Goal: Task Accomplishment & Management: Complete application form

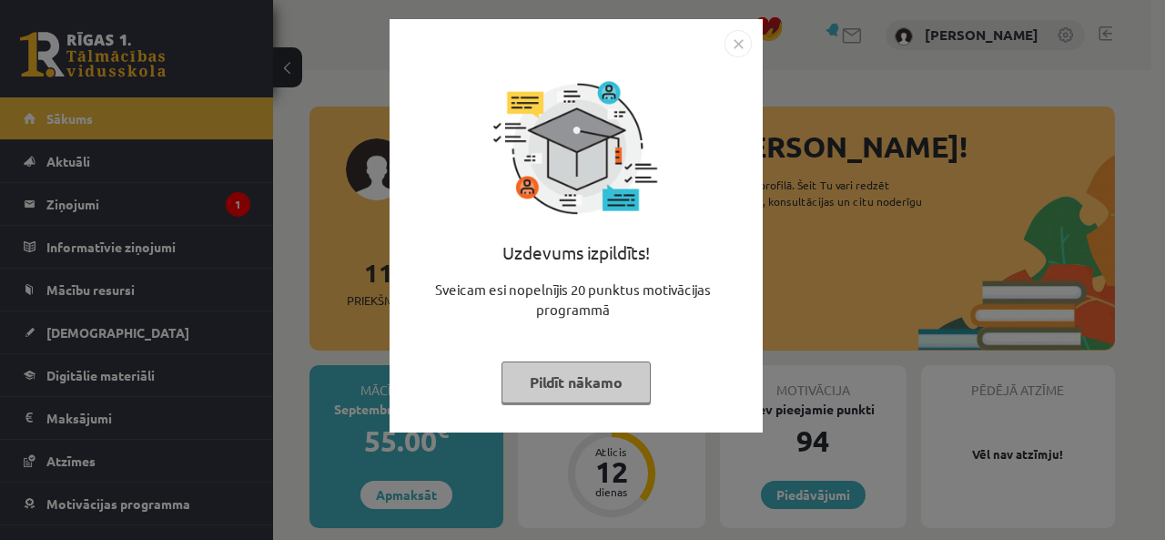
click at [730, 44] on img "Close" at bounding box center [737, 43] width 27 height 27
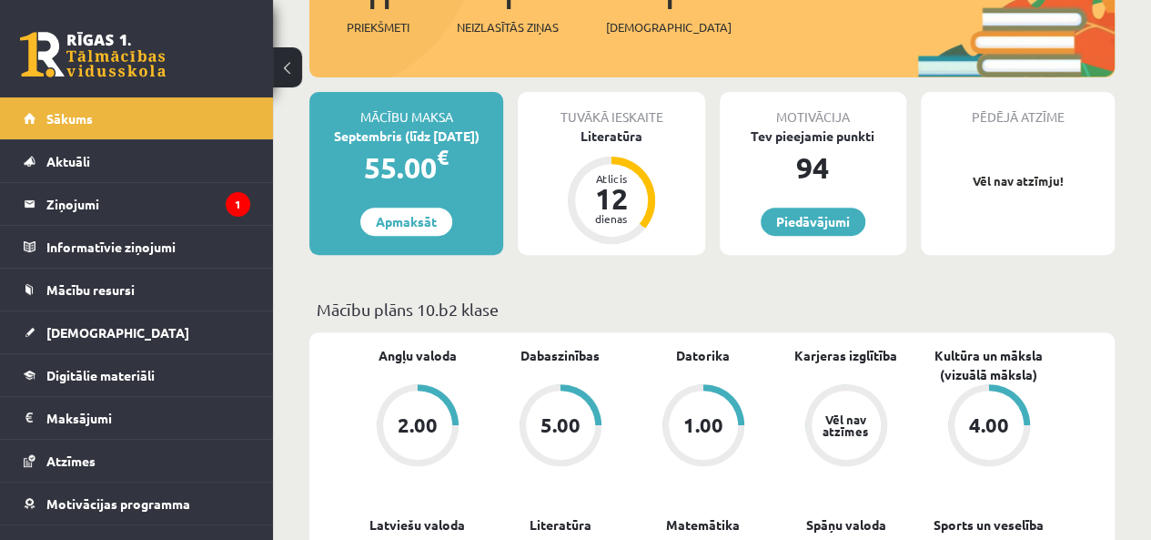
scroll to position [91, 0]
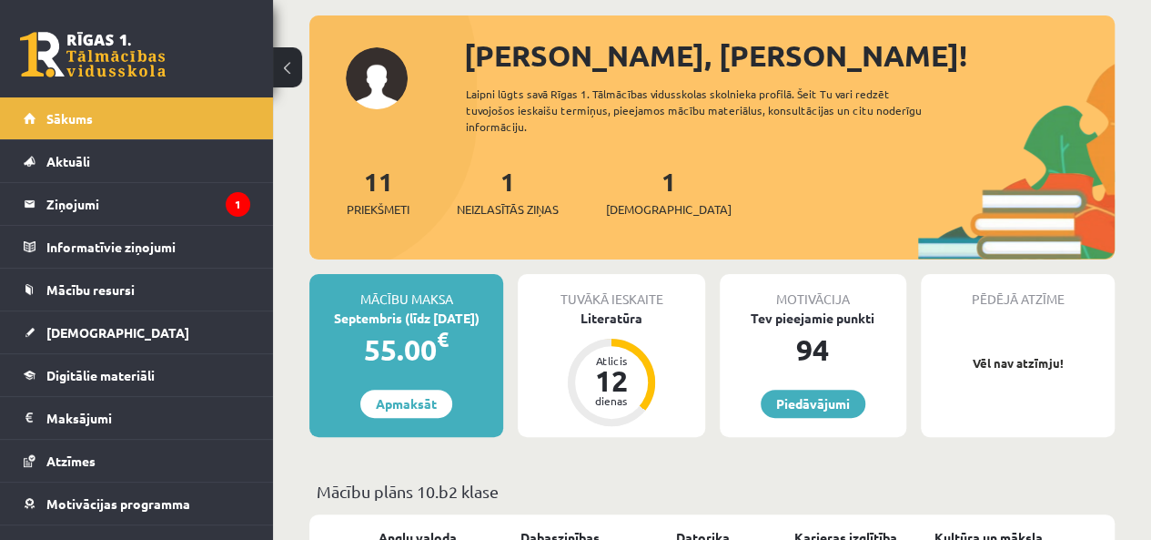
click at [491, 197] on div "1 Neizlasītās ziņas" at bounding box center [508, 190] width 102 height 56
click at [504, 191] on link "1 Neizlasītās ziņas" at bounding box center [508, 192] width 102 height 54
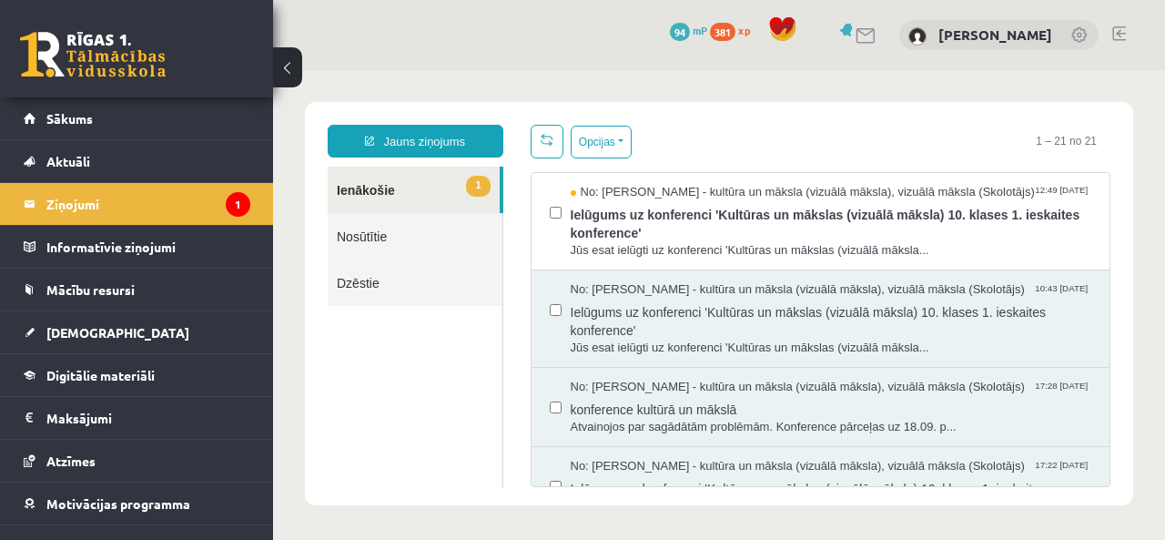
click at [721, 206] on span "Ielūgums uz konferenci 'Kultūras un mākslas (vizuālā māksla) 10. klases 1. iesk…" at bounding box center [832, 221] width 522 height 41
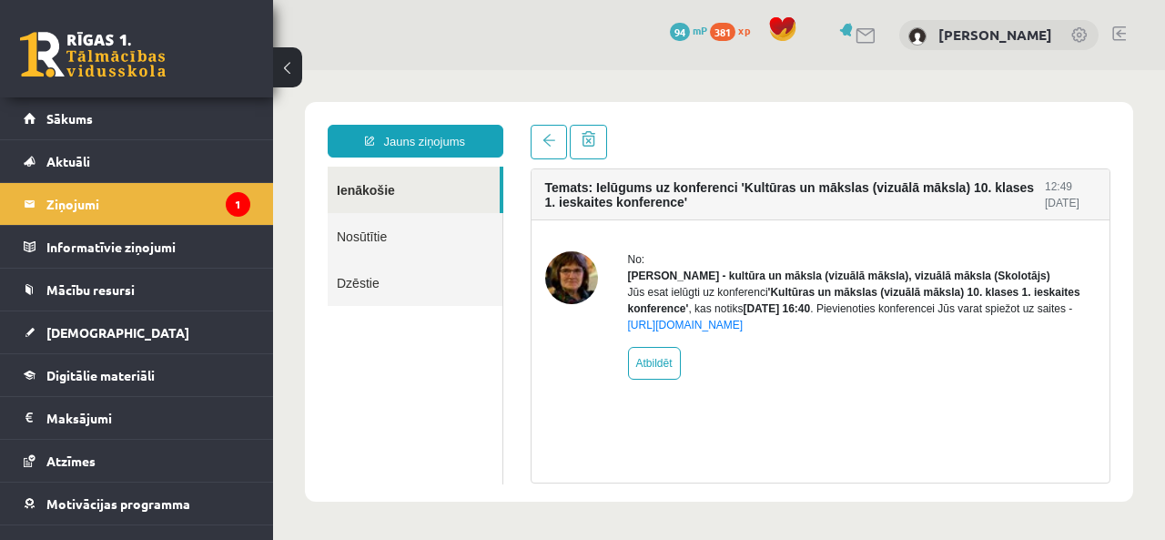
click at [95, 324] on span "[DEMOGRAPHIC_DATA]" at bounding box center [117, 332] width 143 height 16
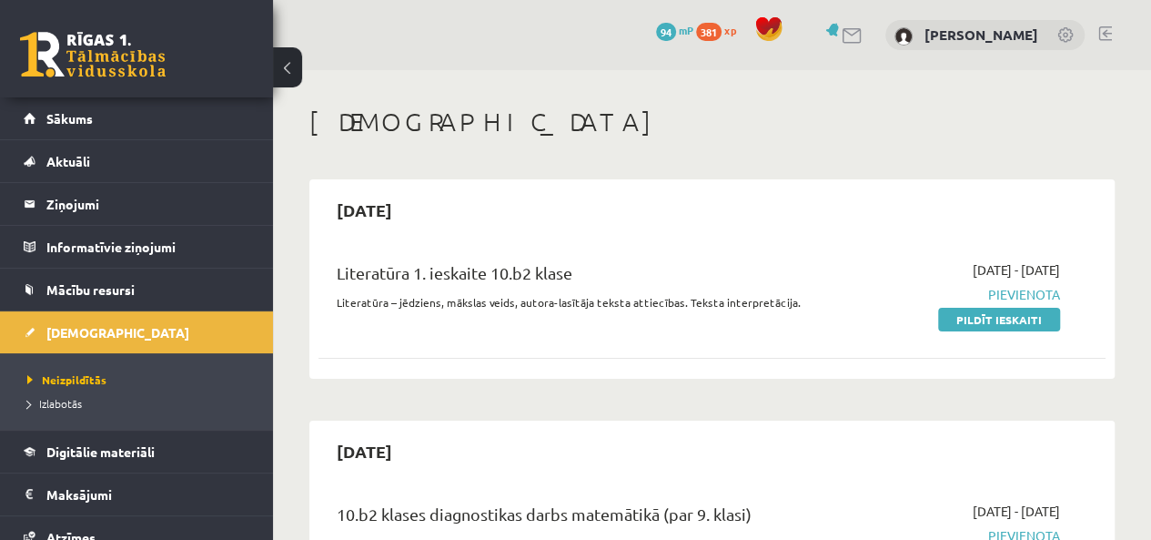
click at [970, 321] on link "Pildīt ieskaiti" at bounding box center [999, 320] width 122 height 24
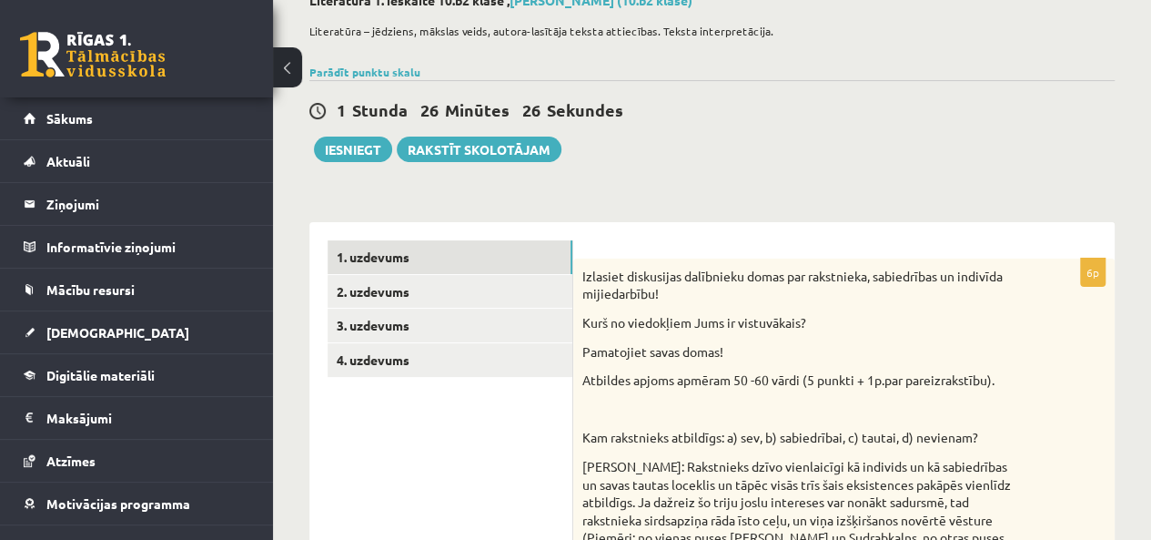
scroll to position [182, 0]
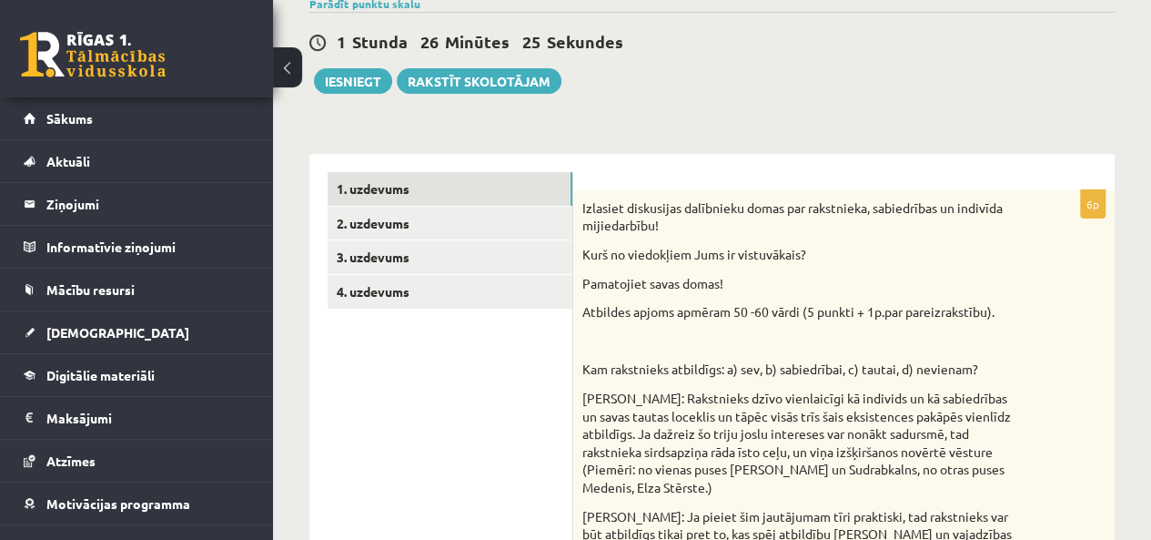
click at [390, 214] on link "2. uzdevums" at bounding box center [450, 224] width 245 height 34
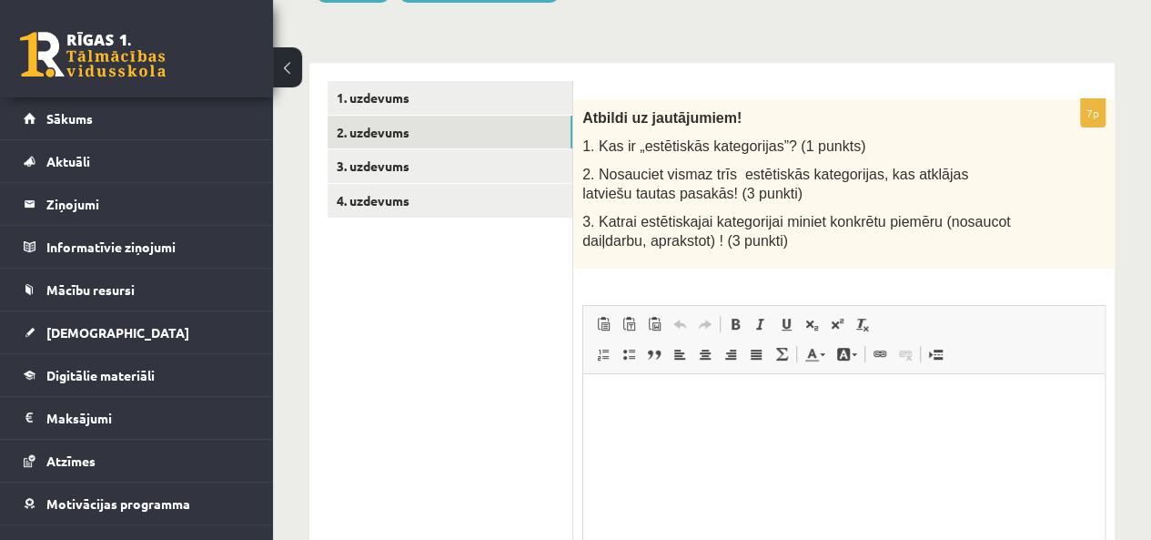
scroll to position [0, 0]
click at [380, 165] on link "3. uzdevums" at bounding box center [450, 166] width 245 height 34
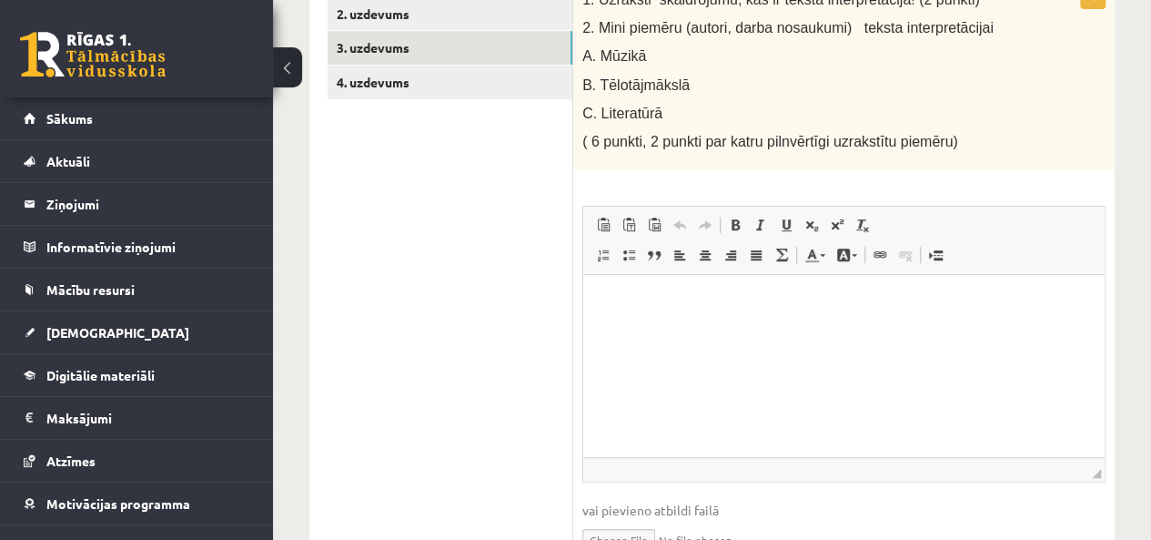
scroll to position [364, 0]
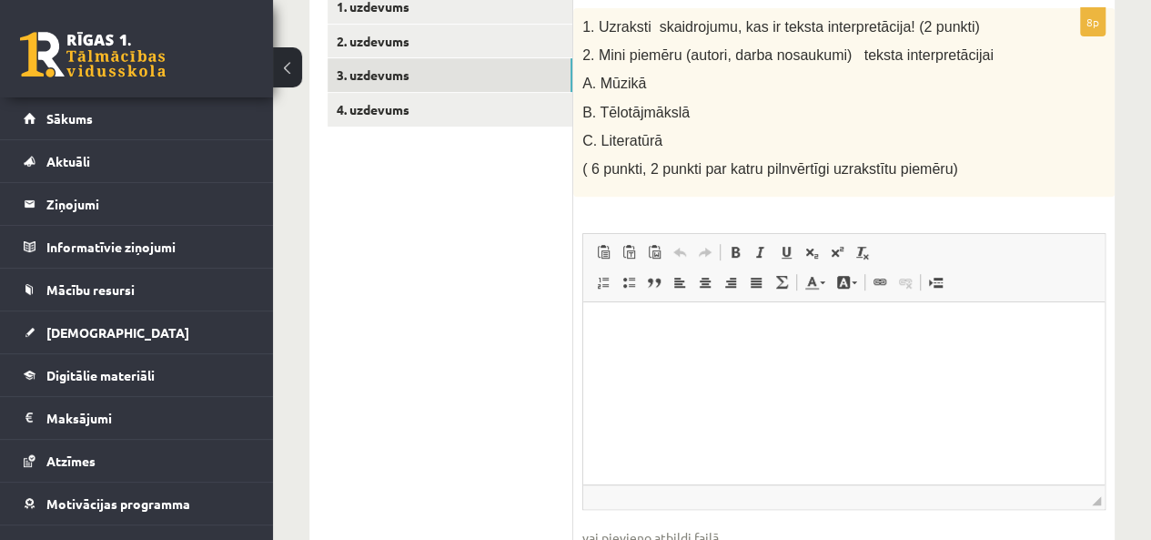
click at [384, 116] on link "4. uzdevums" at bounding box center [450, 110] width 245 height 34
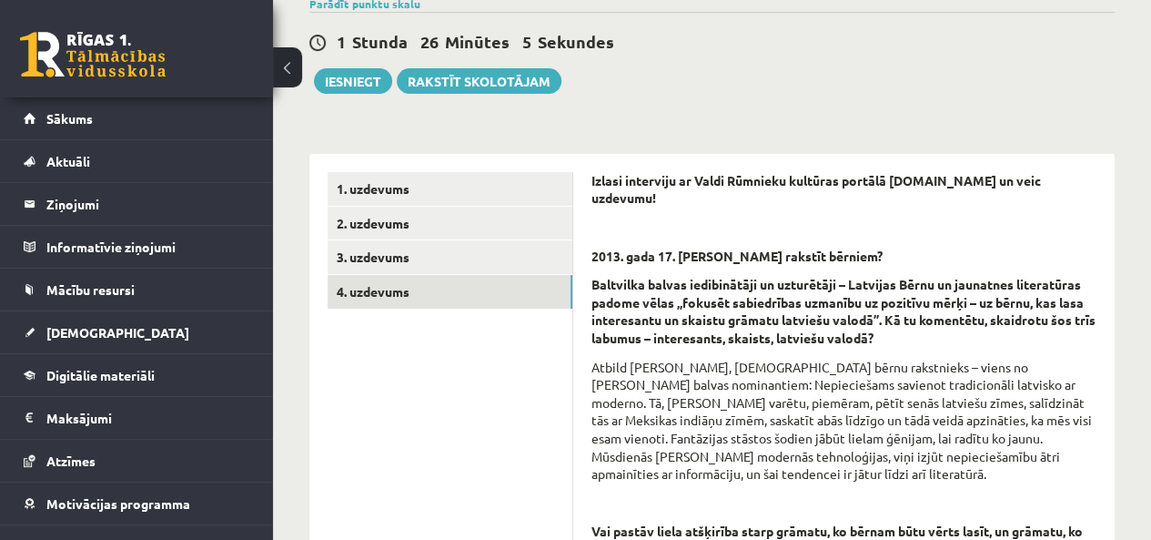
scroll to position [0, 0]
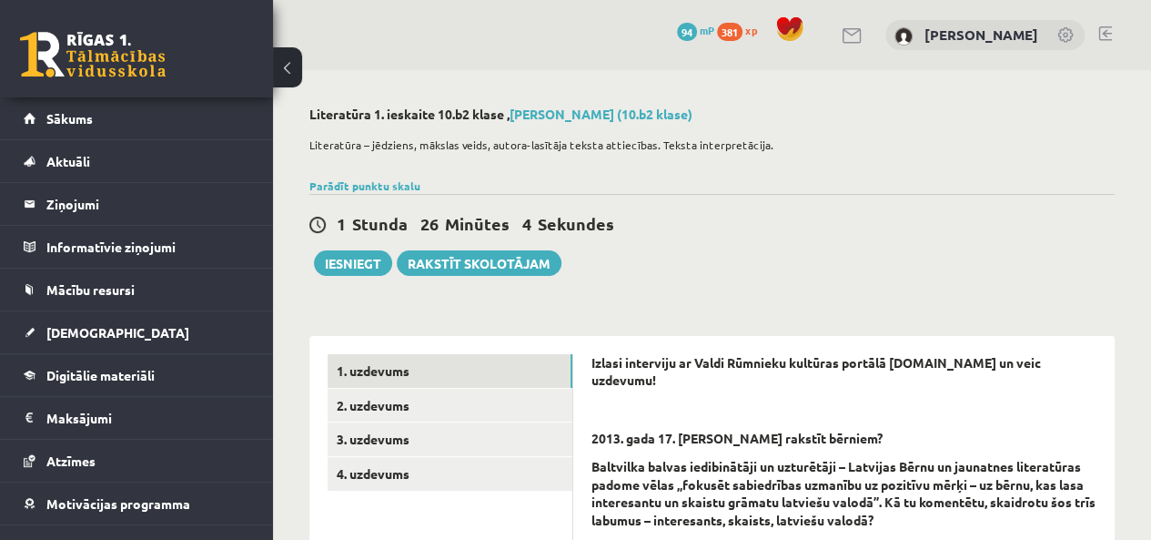
click at [381, 366] on link "1. uzdevums" at bounding box center [450, 371] width 245 height 34
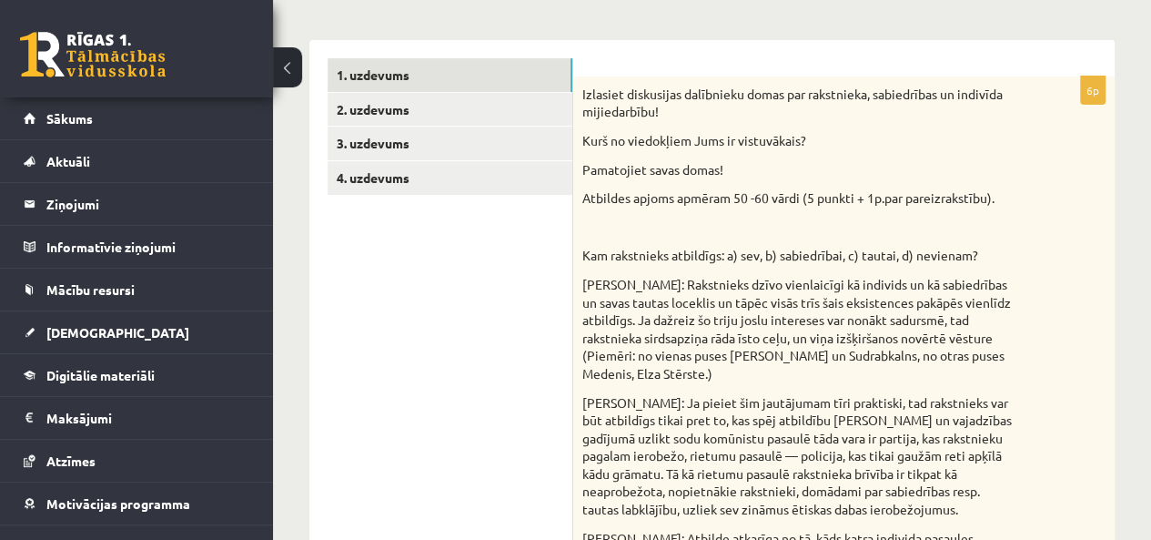
scroll to position [273, 0]
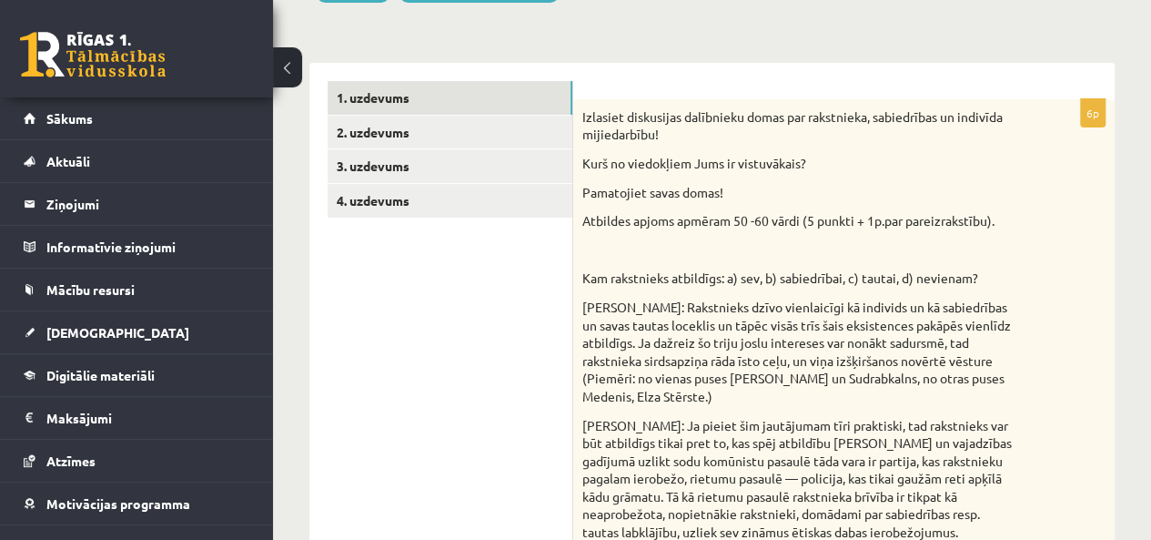
click at [447, 133] on link "2. uzdevums" at bounding box center [450, 133] width 245 height 34
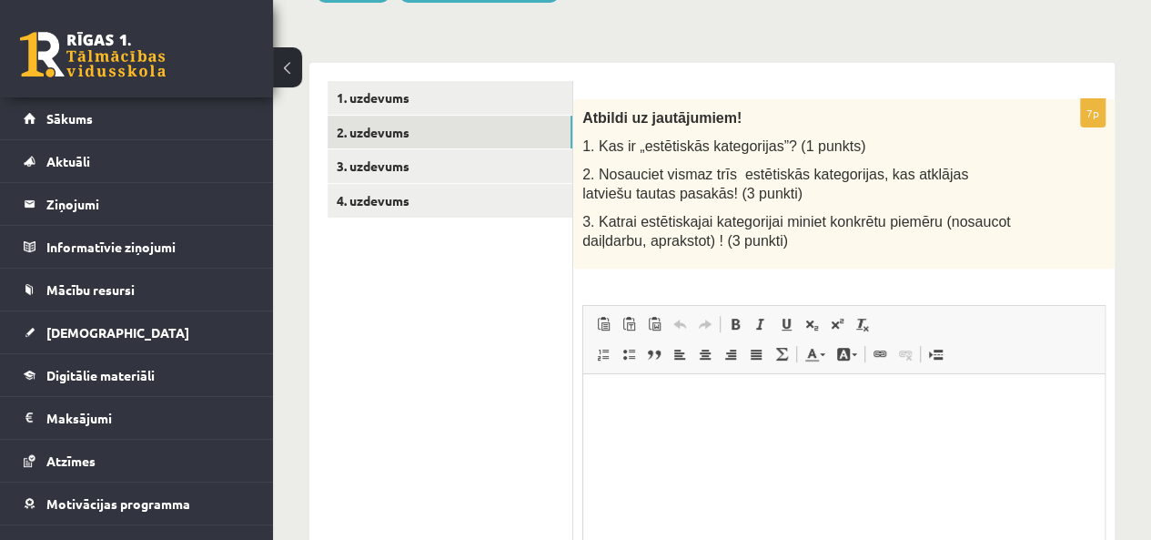
scroll to position [0, 0]
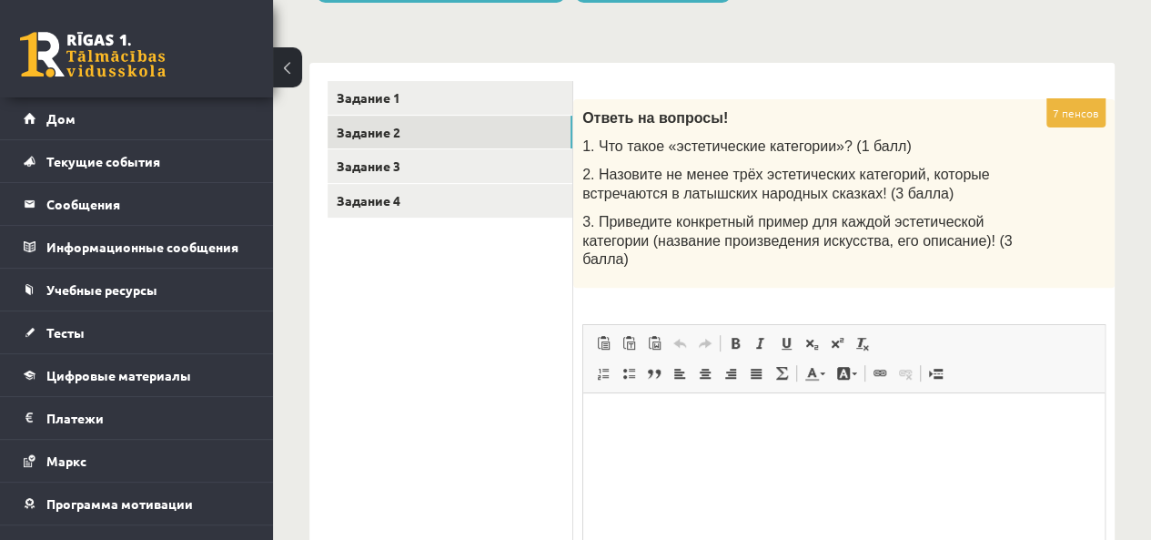
click at [932, 156] on div "Ответь на вопросы! 1. Что такое «эстетические категории»? (1 балл) 2. Назовите …" at bounding box center [844, 193] width 542 height 188
click at [485, 163] on link "Задание 3" at bounding box center [450, 166] width 245 height 34
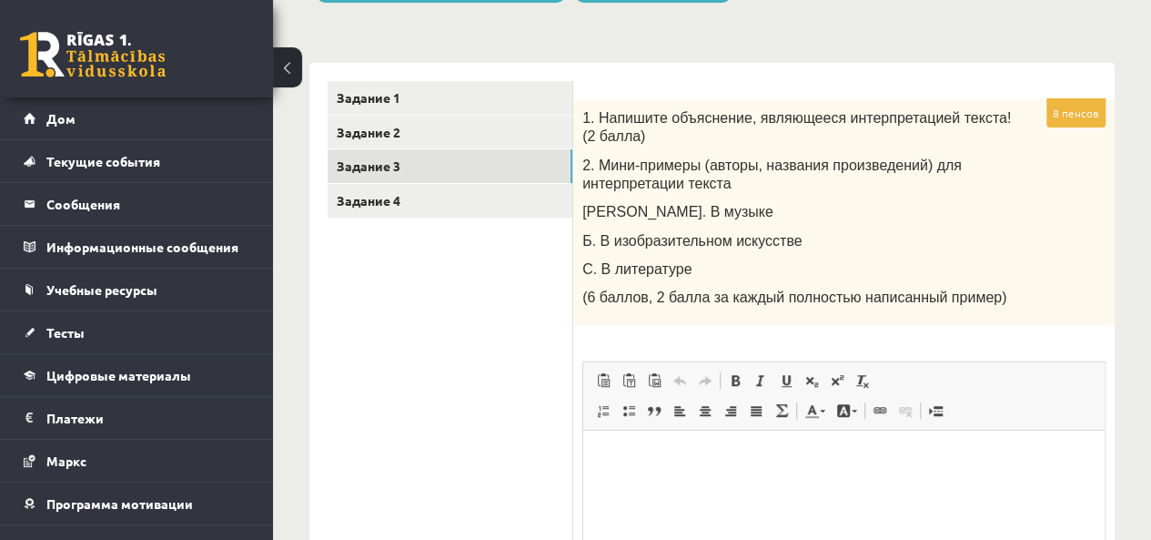
click at [405, 196] on link "Задание 4" at bounding box center [450, 201] width 245 height 34
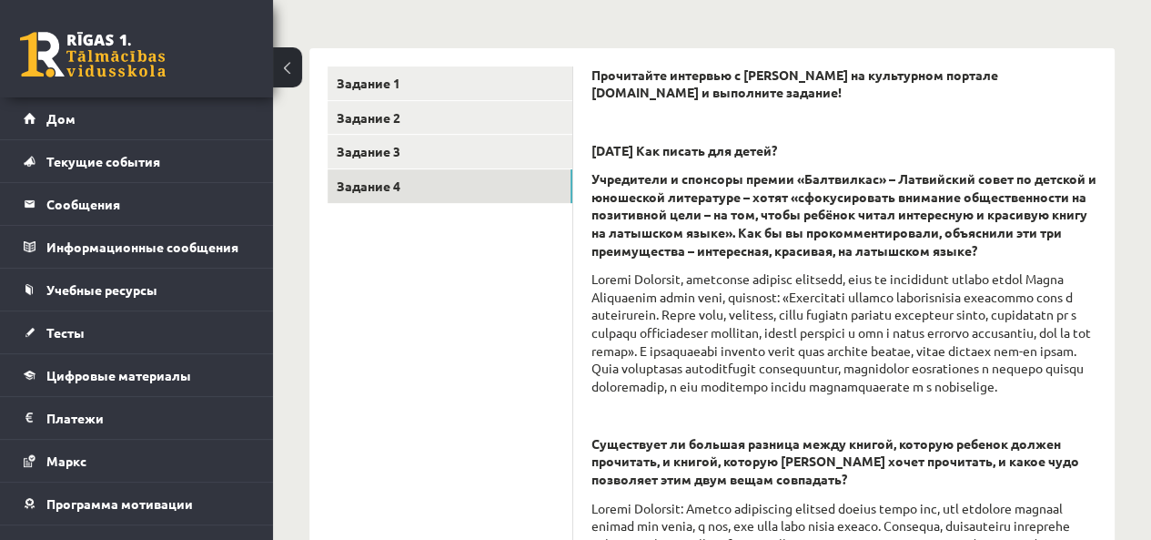
scroll to position [15, 0]
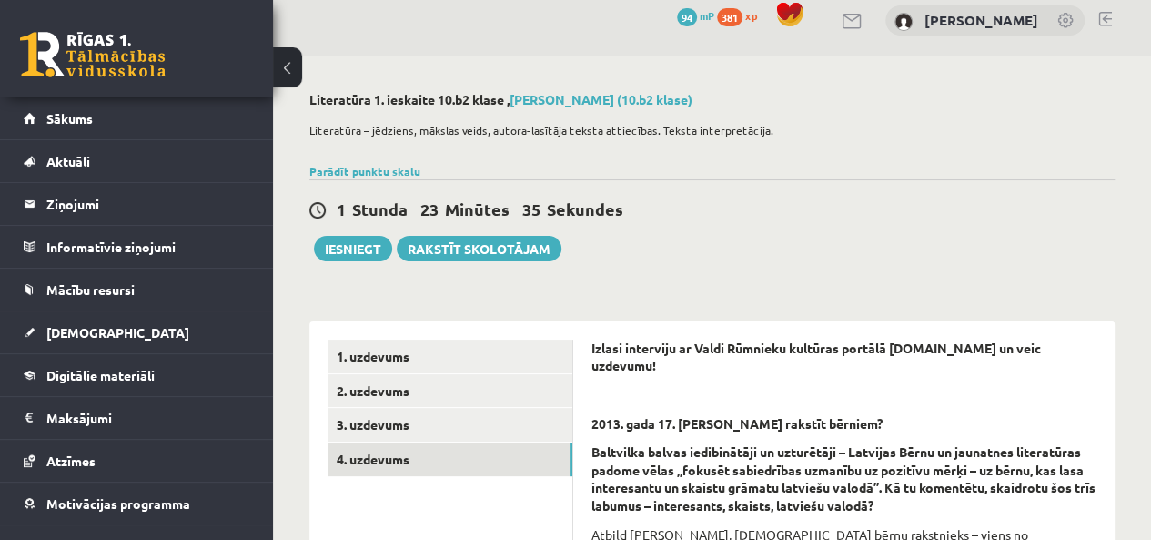
click at [465, 350] on link "1. uzdevums" at bounding box center [450, 356] width 245 height 34
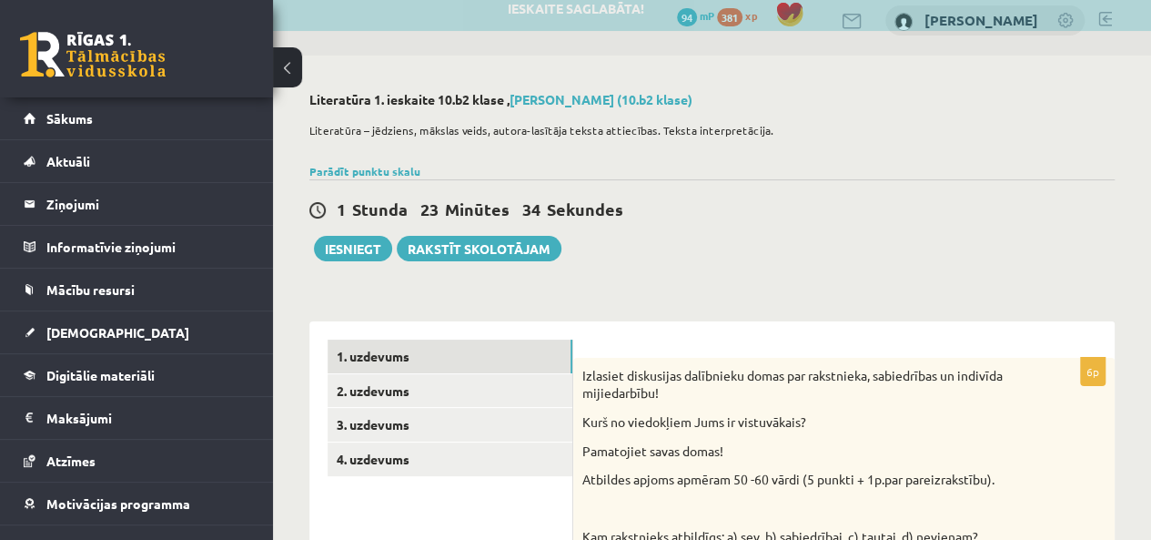
scroll to position [0, 0]
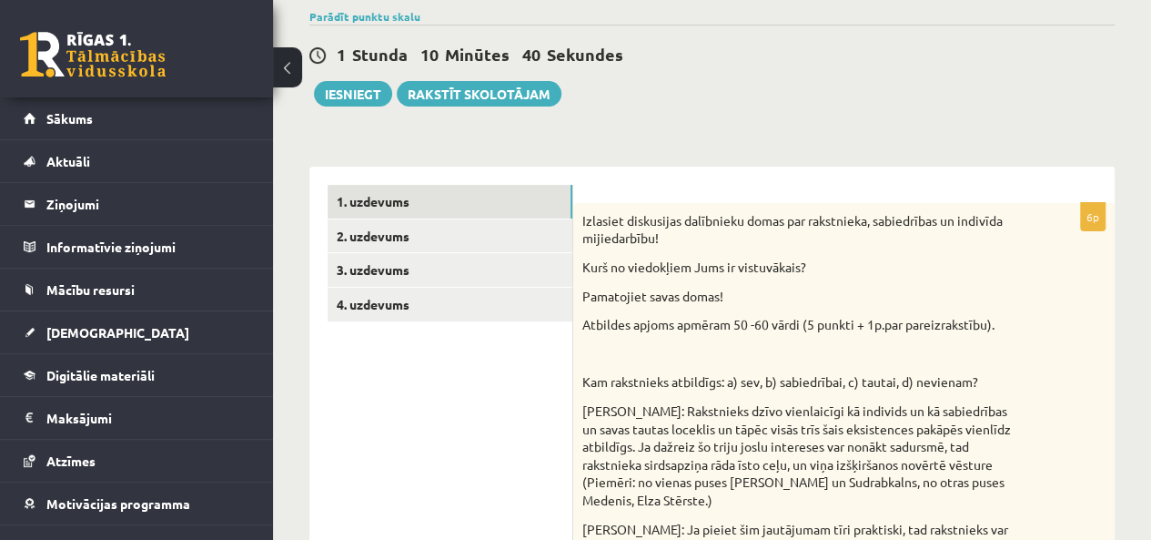
scroll to position [195, 0]
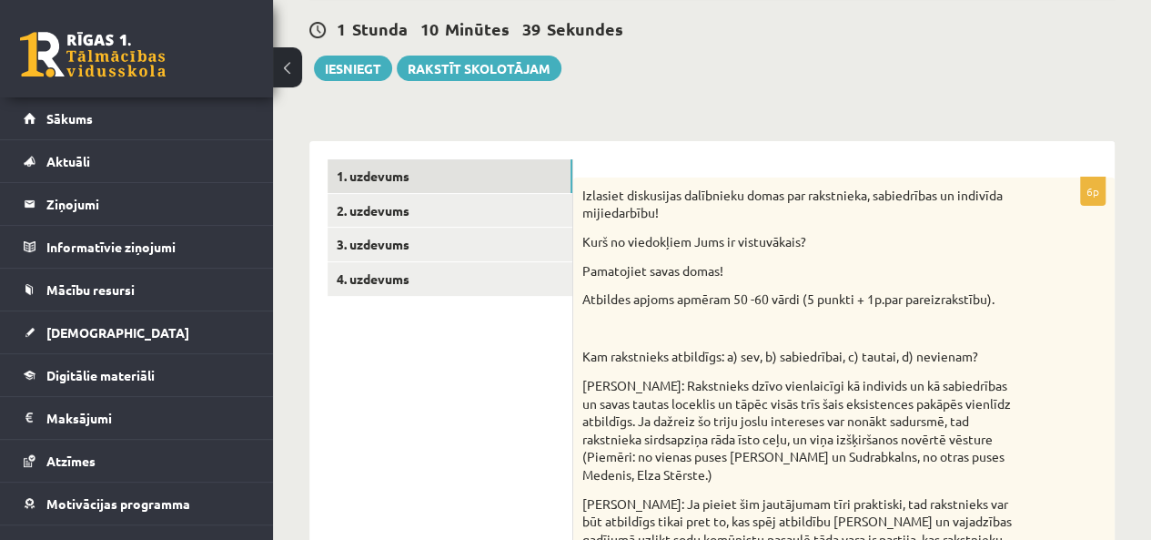
click at [435, 199] on link "2. uzdevums" at bounding box center [450, 211] width 245 height 34
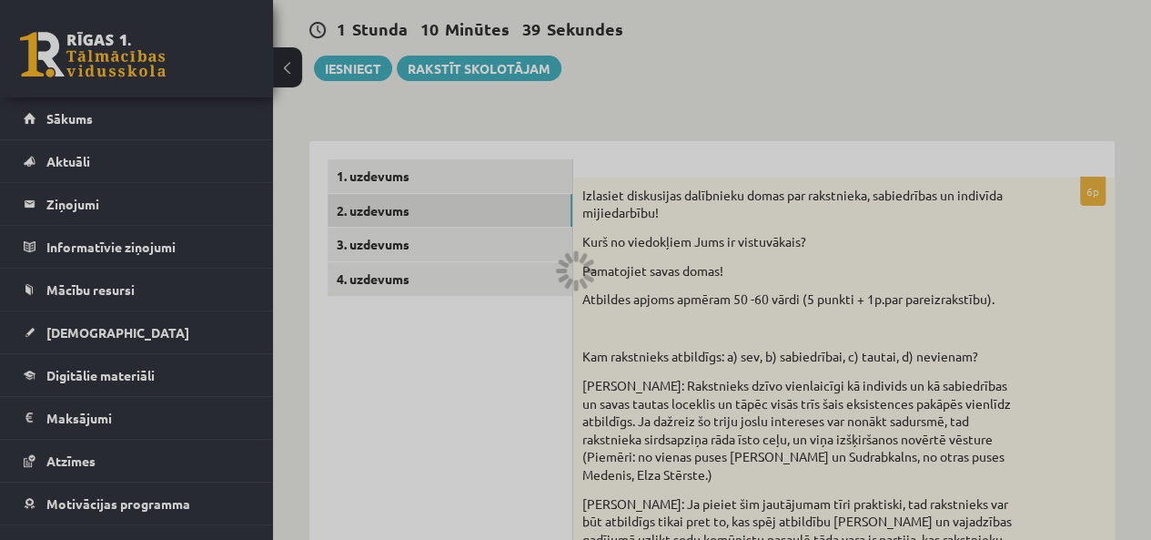
click at [435, 199] on div at bounding box center [575, 270] width 1151 height 540
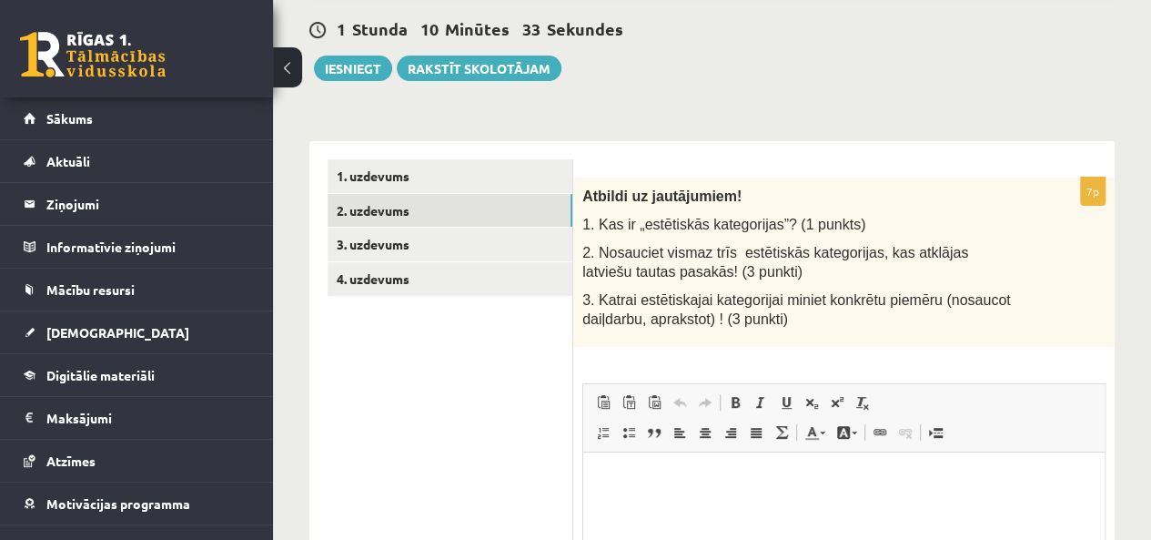
scroll to position [0, 0]
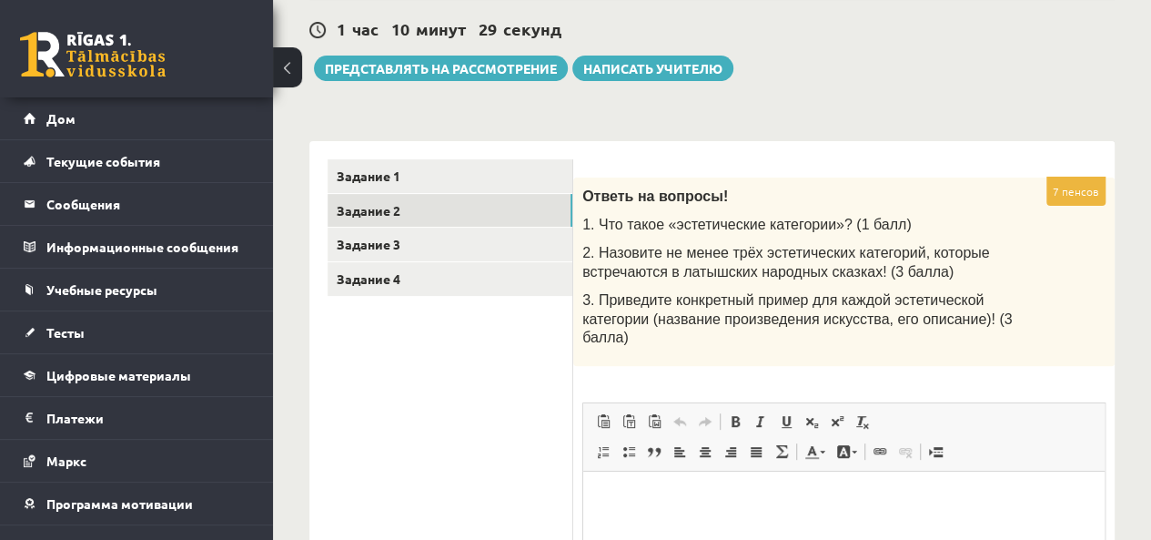
click at [905, 198] on p "Ответь на вопросы!" at bounding box center [798, 196] width 432 height 19
drag, startPoint x: 597, startPoint y: 221, endPoint x: 763, endPoint y: 228, distance: 165.8
click at [756, 219] on font "1. Что такое «эстетические категории»? (1 балл)" at bounding box center [746, 224] width 329 height 15
click at [825, 226] on font "1. Что такое «эстетические категории»? (1 балл)" at bounding box center [746, 224] width 329 height 15
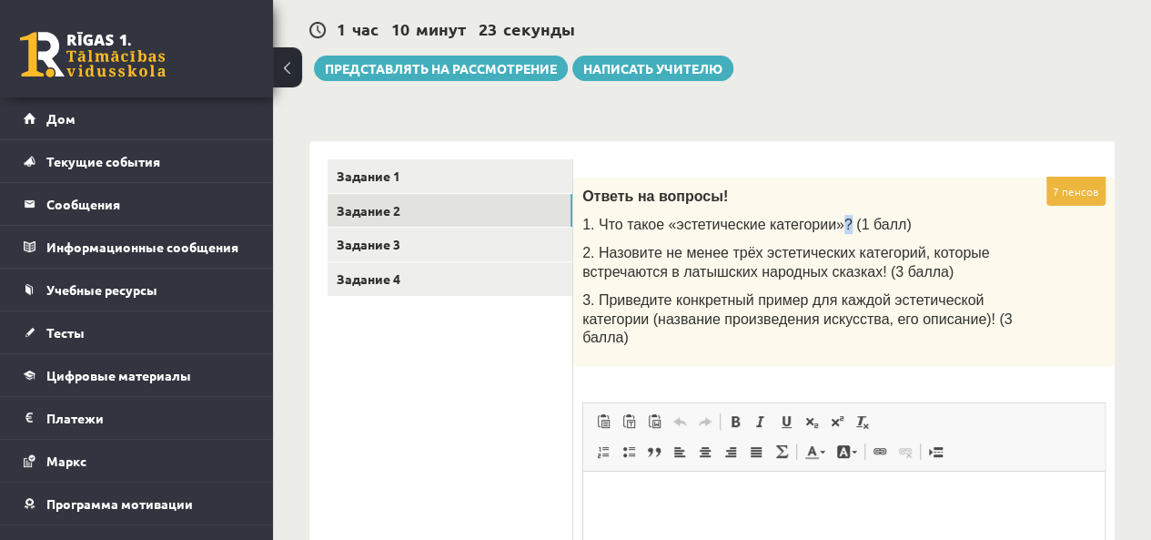
click at [825, 226] on font "1. Что такое «эстетические категории»? (1 балл)" at bounding box center [746, 224] width 329 height 15
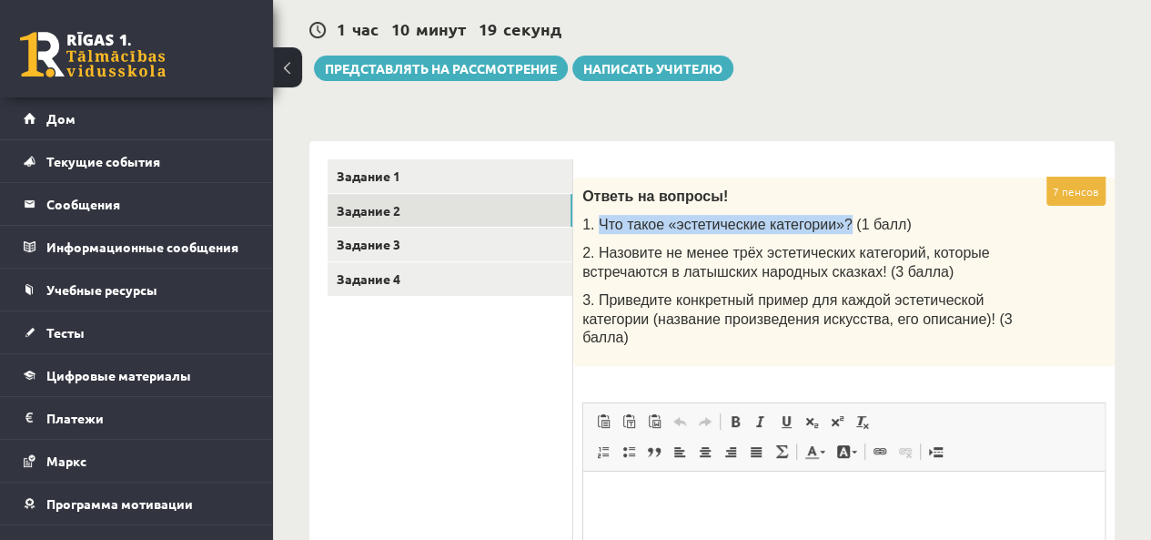
drag, startPoint x: 599, startPoint y: 220, endPoint x: 825, endPoint y: 226, distance: 225.8
click at [825, 226] on font "1. Что такое «эстетические категории»? (1 балл)" at bounding box center [746, 224] width 329 height 15
copy font "Что такое «эстетические категории»?"
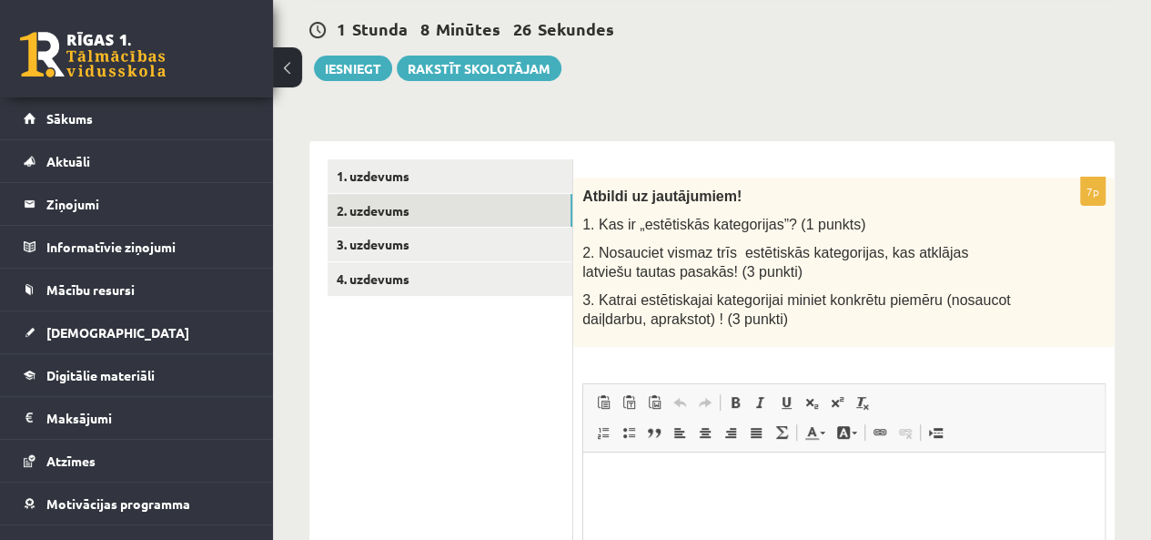
click at [813, 219] on span "1. Kas ir „estētiskās kategorijas”? (1 punkts)" at bounding box center [723, 224] width 283 height 15
drag, startPoint x: 638, startPoint y: 219, endPoint x: 700, endPoint y: 227, distance: 62.3
click at [700, 227] on span "1. Kas ir „estētiskās kategorijas”? (1 punkts)" at bounding box center [723, 224] width 283 height 15
click at [750, 230] on span "1. Kas ir „estētiskās kategorijas”? (1 punkts)" at bounding box center [723, 224] width 283 height 15
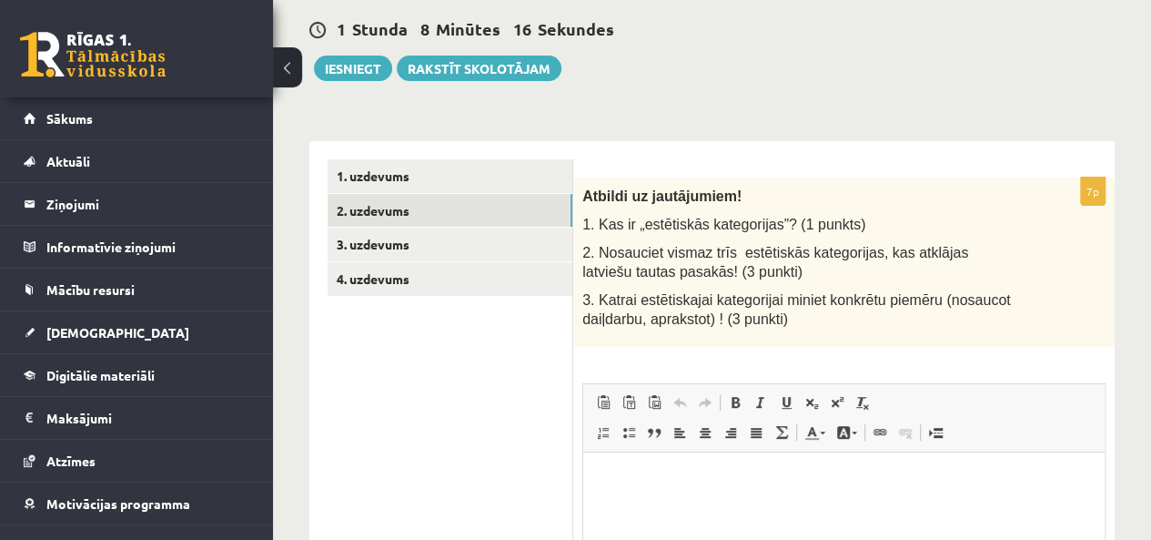
click at [795, 177] on div "Atbildi uz jautājumiem! 1. Kas ir „estētiskās kategorijas”? (1 punkts) 2. Nosau…" at bounding box center [844, 261] width 542 height 169
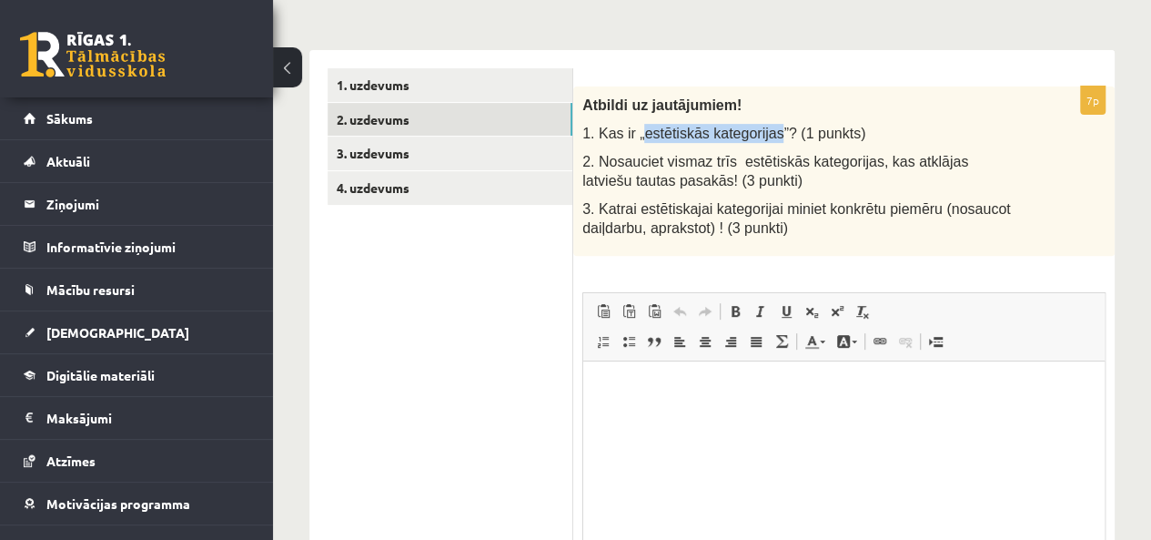
drag, startPoint x: 639, startPoint y: 132, endPoint x: 764, endPoint y: 129, distance: 124.7
click at [764, 129] on span "1. Kas ir „estētiskās kategorijas”? (1 punkts)" at bounding box center [723, 133] width 283 height 15
copy span "estētiskās kategorijas"
click at [643, 392] on p "Визуальный текстовый редактор, wiswyg-editor-user-answer-47433866799380" at bounding box center [844, 389] width 485 height 19
click at [797, 405] on html "**********" at bounding box center [844, 389] width 522 height 56
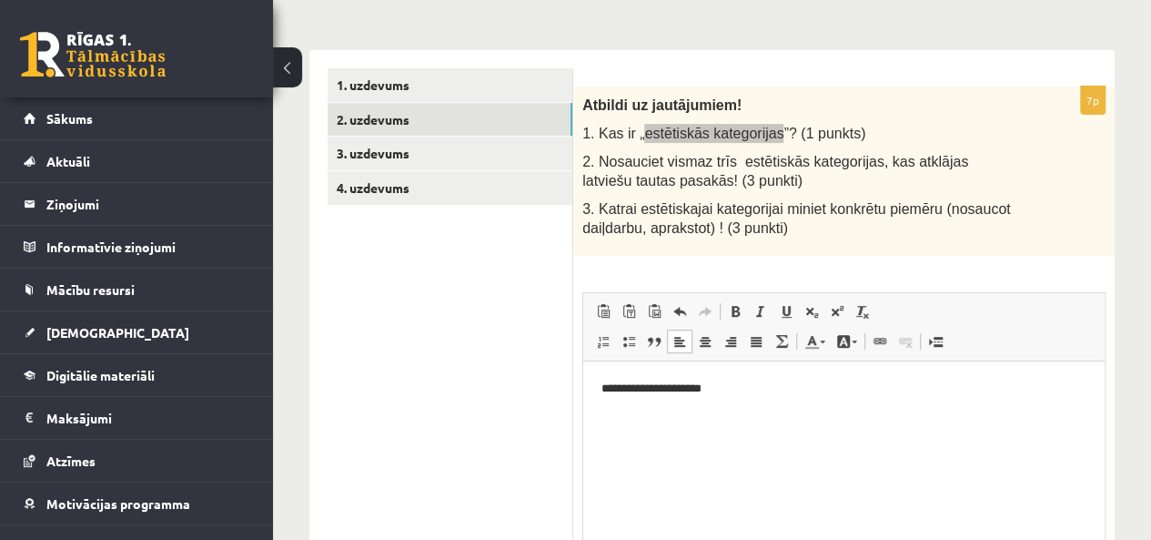
click at [797, 405] on html "**********" at bounding box center [844, 389] width 522 height 56
click at [782, 399] on html "**********" at bounding box center [844, 389] width 522 height 56
click at [602, 384] on p "**********" at bounding box center [844, 389] width 485 height 19
click at [607, 391] on p "**********" at bounding box center [844, 389] width 485 height 19
click at [765, 380] on p "**********" at bounding box center [844, 389] width 485 height 19
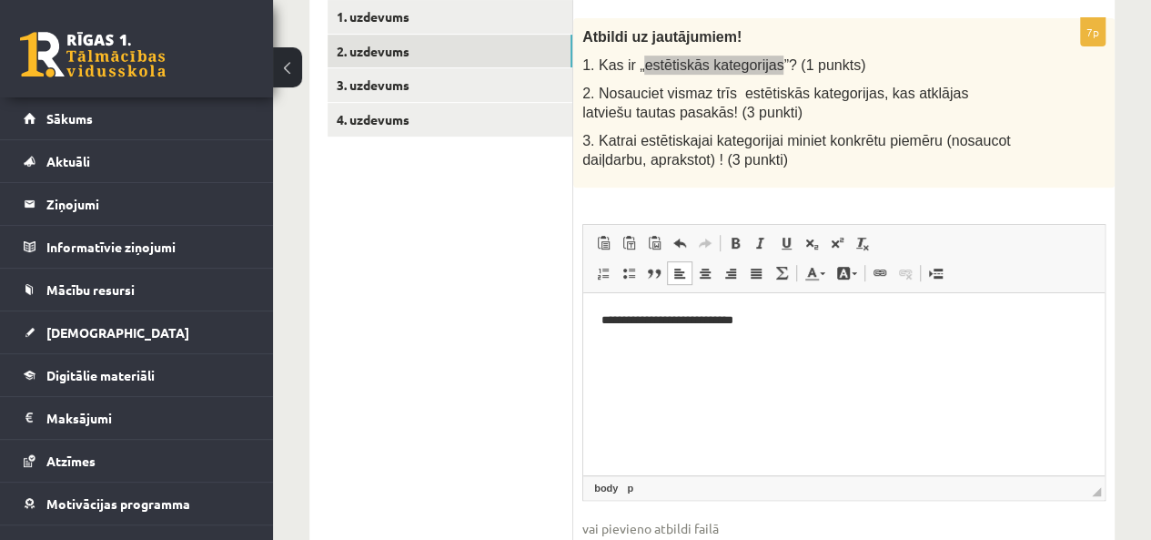
scroll to position [377, 0]
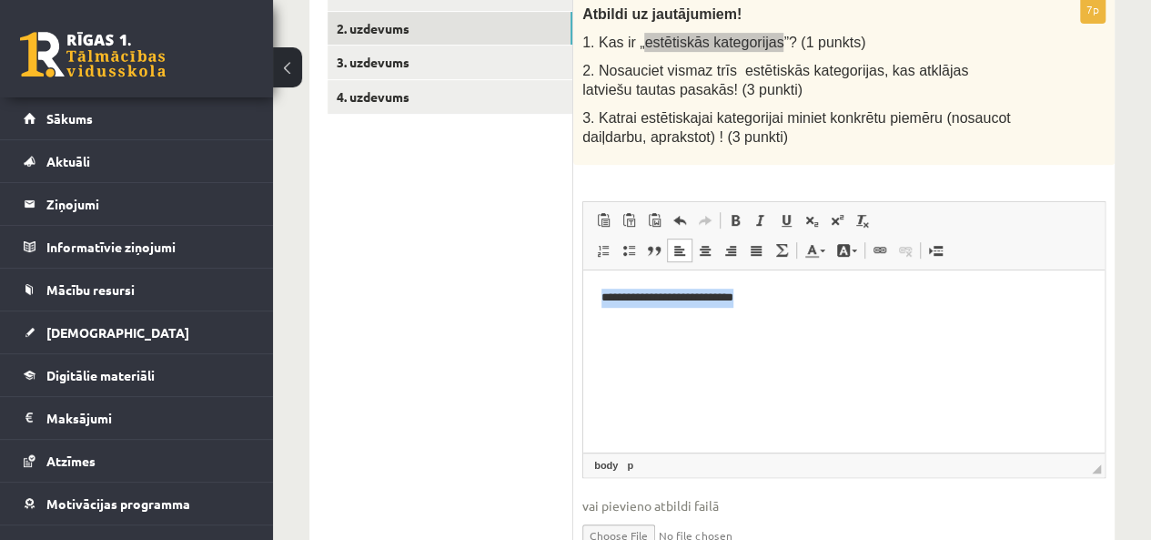
drag, startPoint x: 788, startPoint y: 299, endPoint x: 585, endPoint y: 301, distance: 203.0
click at [585, 301] on html "**********" at bounding box center [844, 298] width 522 height 56
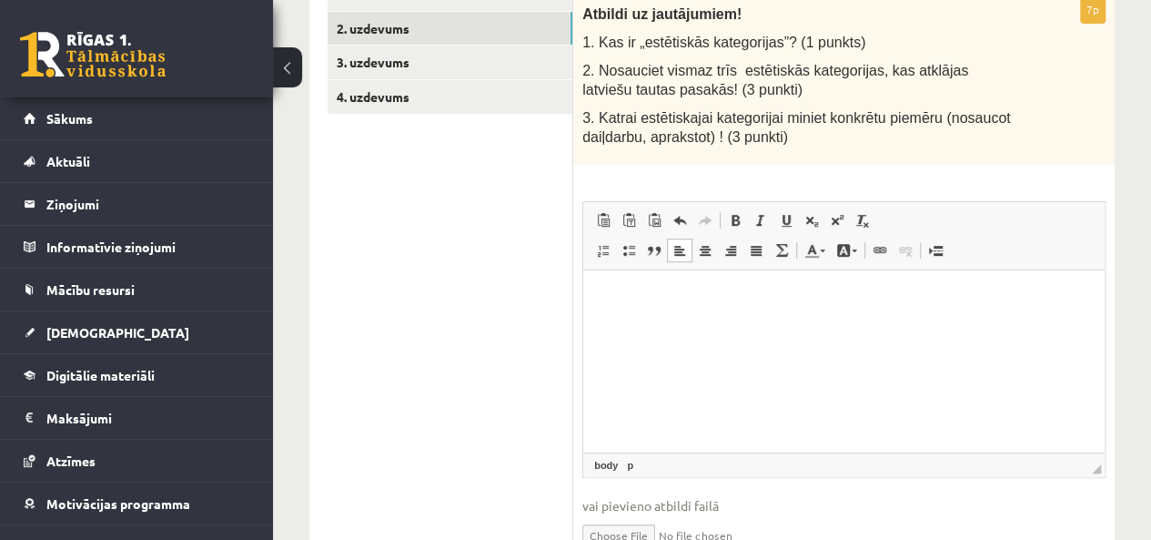
click at [599, 180] on div "**********" at bounding box center [844, 287] width 542 height 584
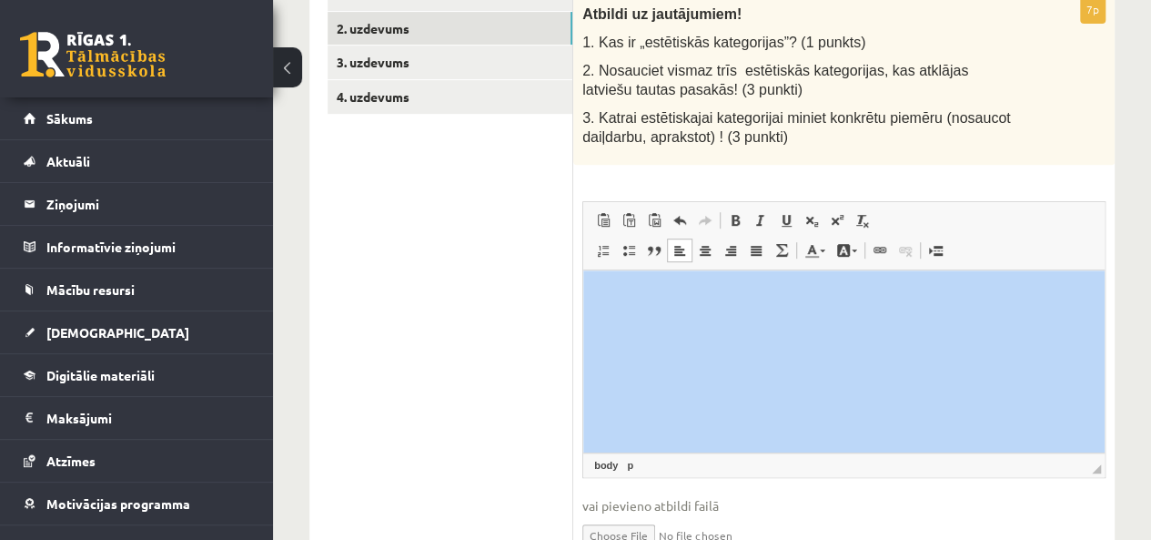
click at [599, 180] on div "**********" at bounding box center [844, 287] width 542 height 584
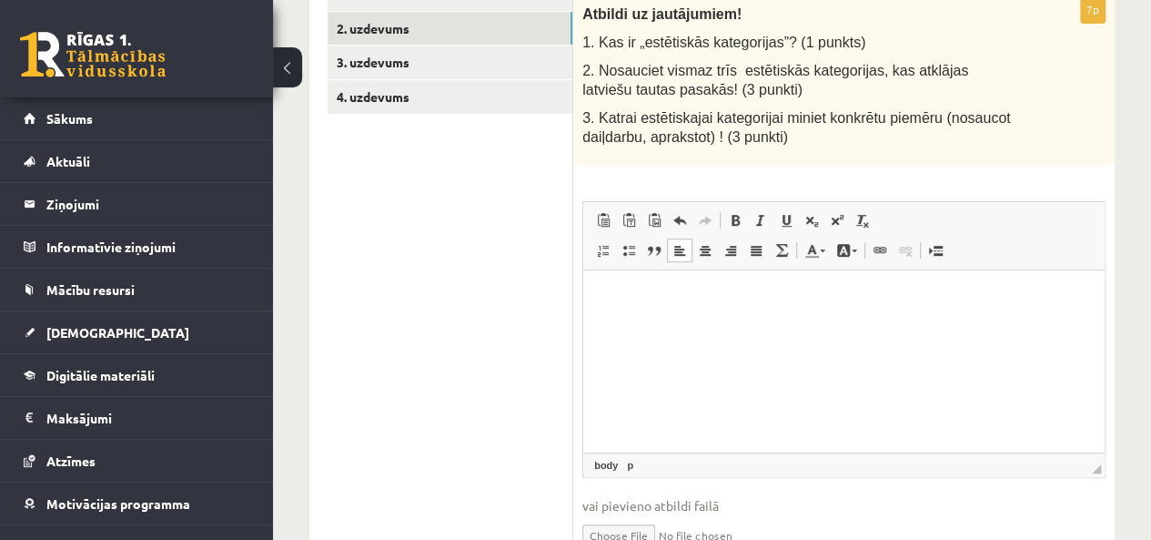
click at [626, 174] on div "**********" at bounding box center [844, 287] width 542 height 584
click at [631, 279] on html at bounding box center [844, 298] width 522 height 56
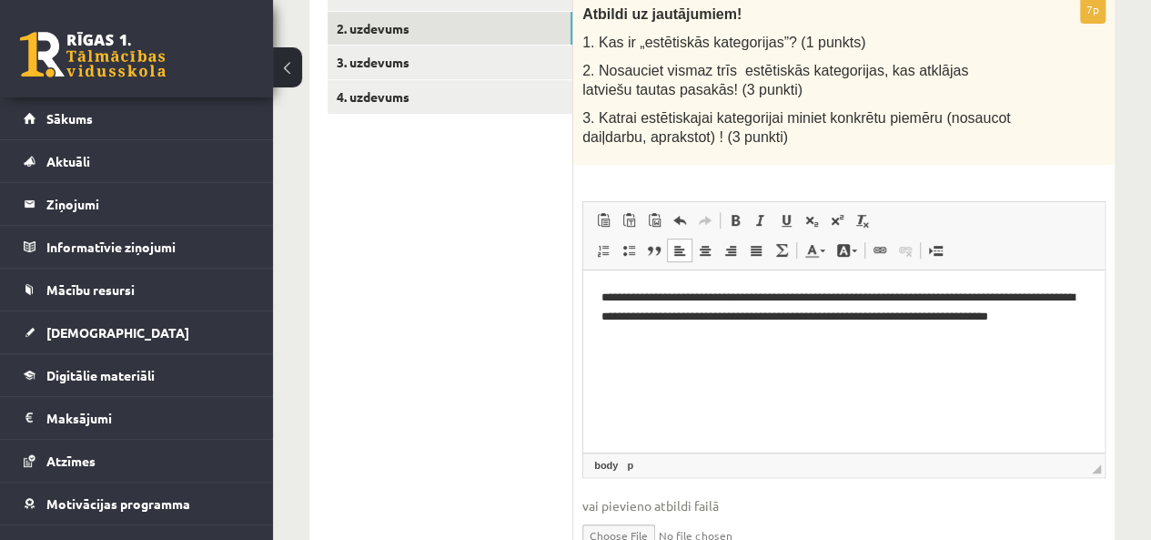
click at [595, 292] on html "**********" at bounding box center [844, 316] width 522 height 93
click at [659, 336] on p "**********" at bounding box center [844, 317] width 485 height 56
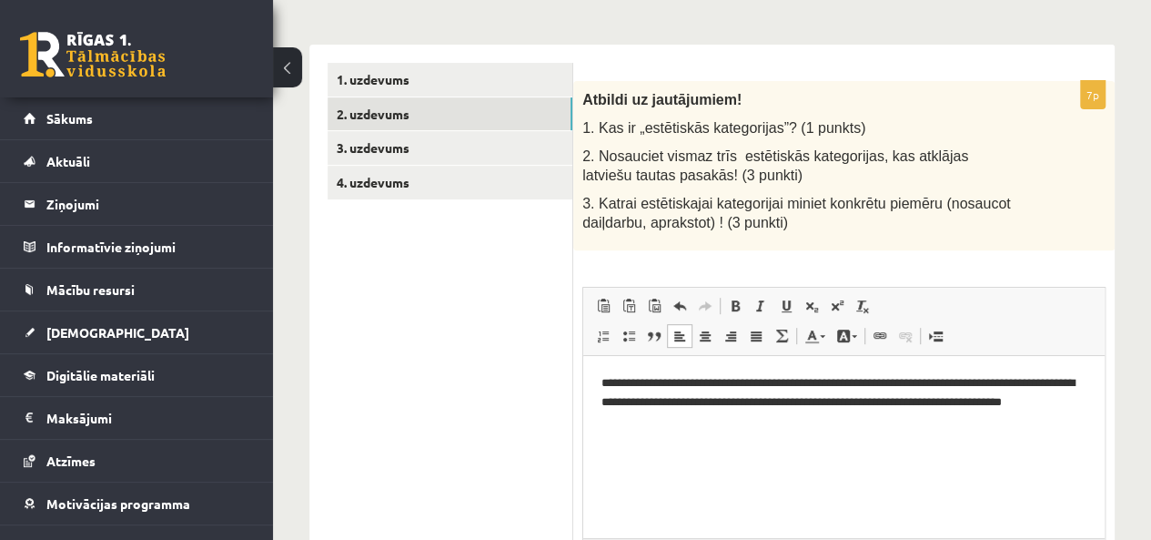
scroll to position [195, 0]
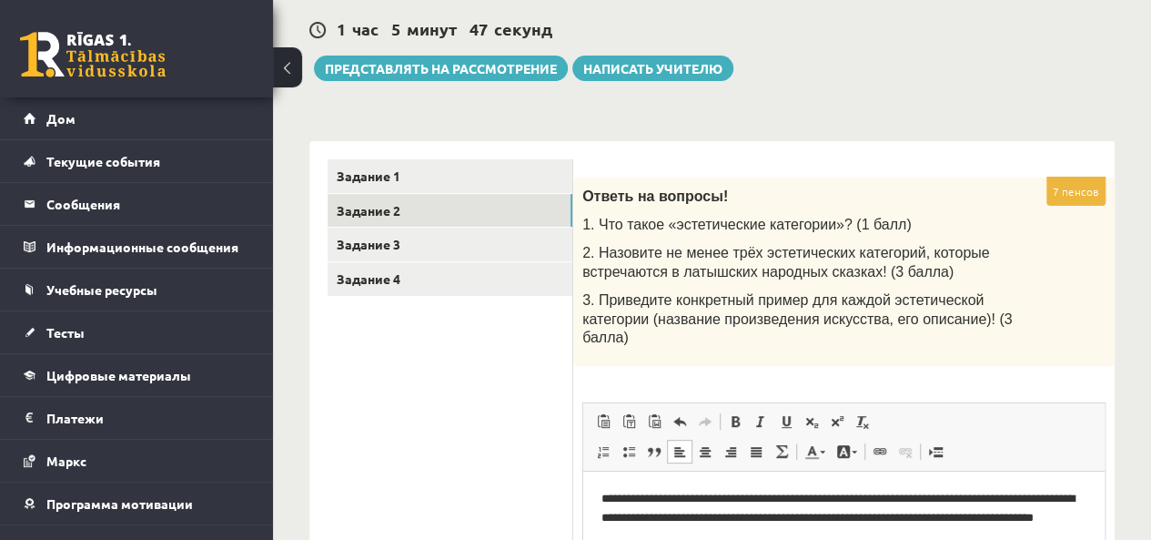
click at [899, 197] on p "Ответь на вопросы!" at bounding box center [798, 196] width 432 height 19
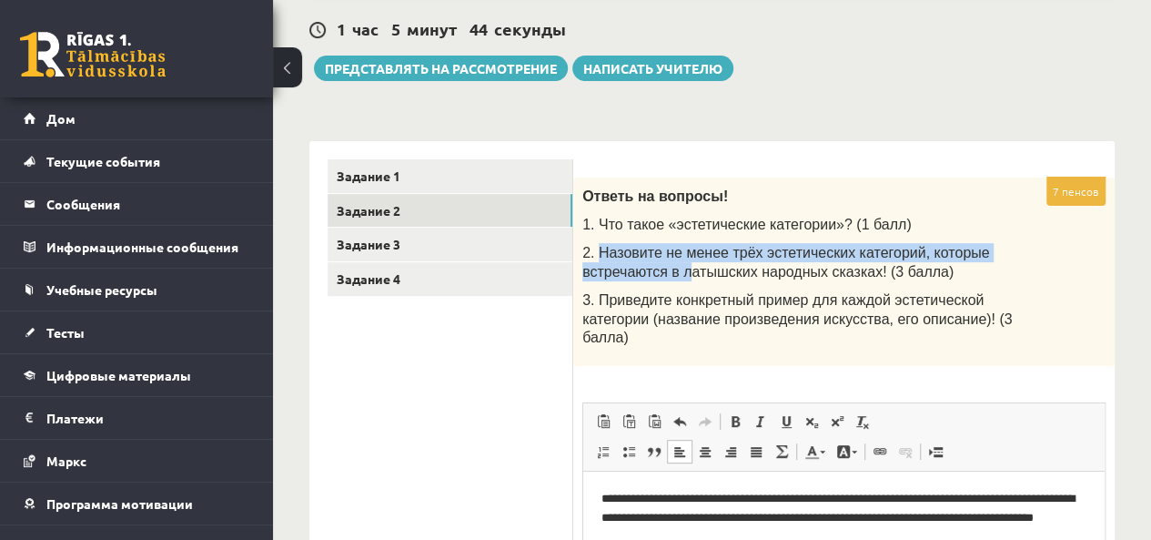
drag, startPoint x: 598, startPoint y: 247, endPoint x: 737, endPoint y: 270, distance: 141.2
click at [686, 270] on font "2. Назовите не менее трёх эстетических категорий, которые встречаются в латышск…" at bounding box center [785, 262] width 407 height 35
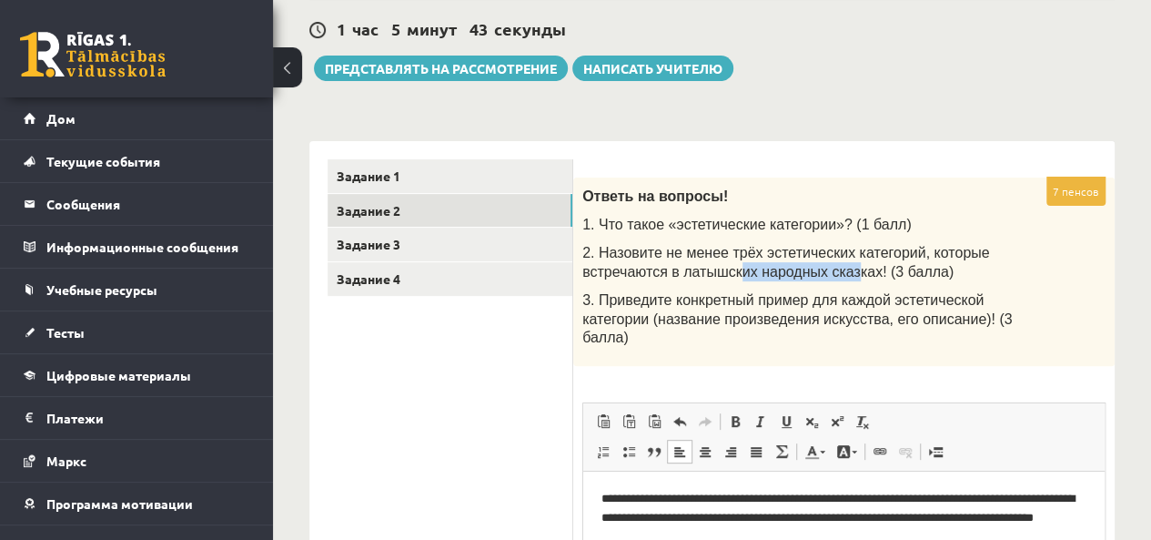
drag, startPoint x: 737, startPoint y: 270, endPoint x: 834, endPoint y: 270, distance: 96.5
click at [834, 270] on font "2. Назовите не менее трёх эстетических категорий, которые встречаются в латышск…" at bounding box center [785, 262] width 407 height 35
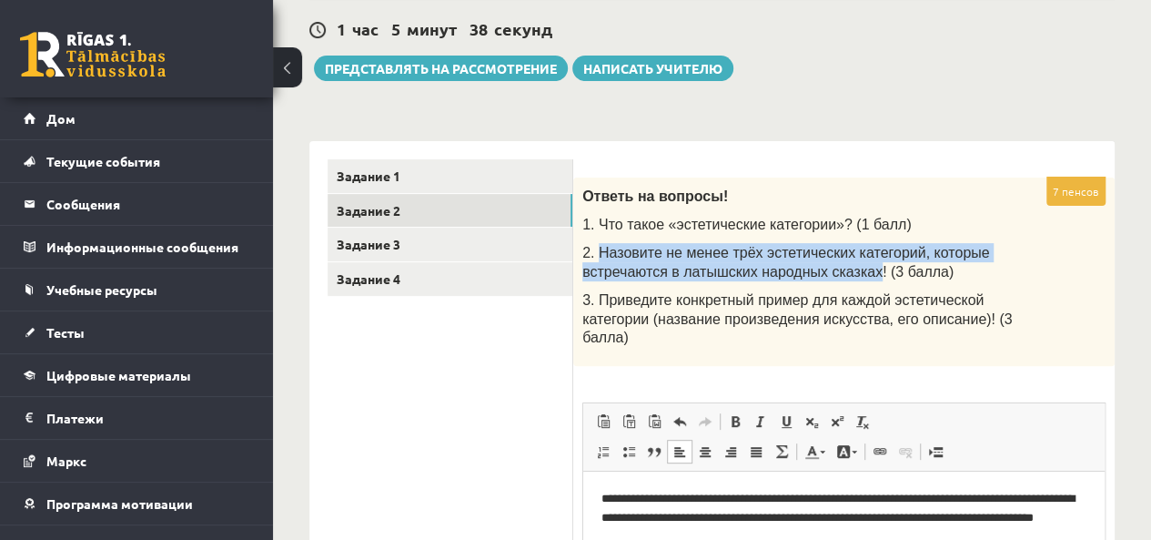
drag, startPoint x: 600, startPoint y: 252, endPoint x: 856, endPoint y: 277, distance: 256.9
click at [856, 277] on font "2. Назовите не менее трёх эстетических категорий, которые встречаются в латышск…" at bounding box center [785, 262] width 407 height 35
copy font "Назовите не менее трёх эстетических категорий, которые встречаются в латышских …"
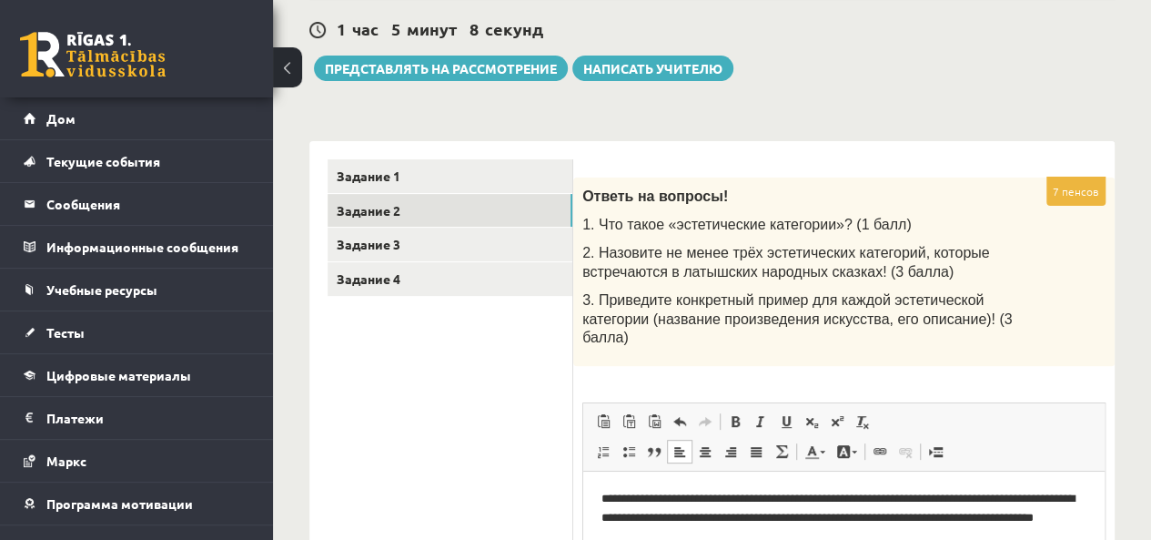
click at [877, 179] on div "Ответь на вопросы! 1. Что такое «эстетические категории»? (1 балл) 2. Назовите …" at bounding box center [844, 271] width 542 height 188
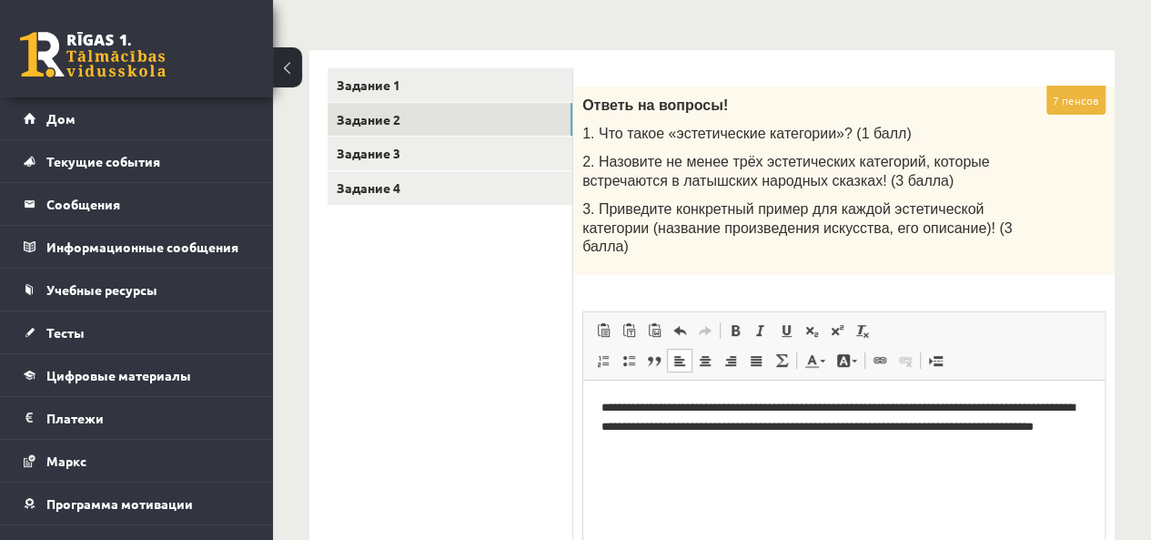
scroll to position [377, 0]
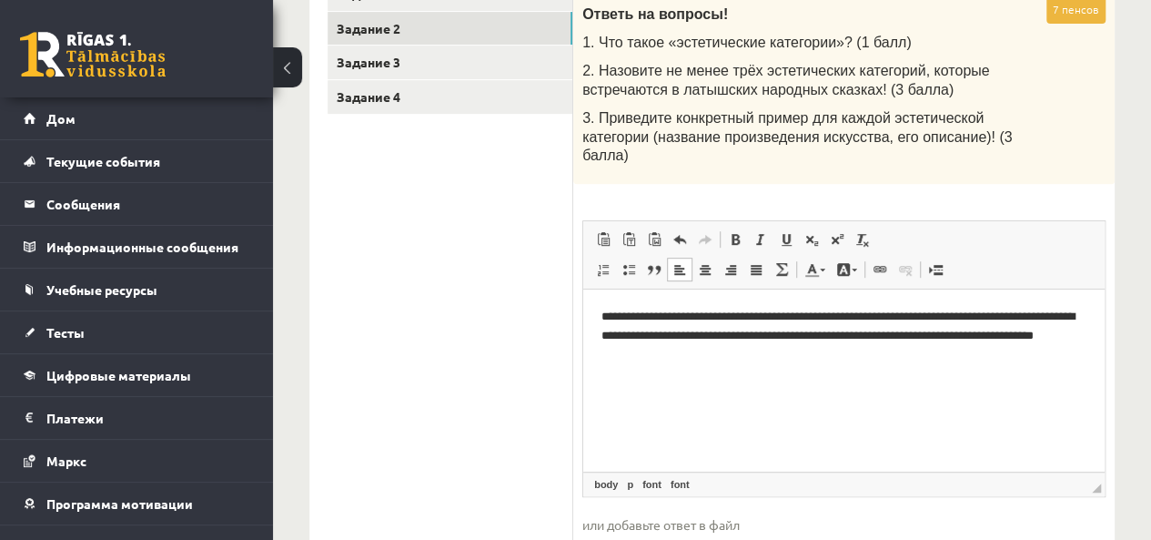
click at [610, 375] on html "**********" at bounding box center [844, 335] width 522 height 93
click at [888, 357] on p "**********" at bounding box center [844, 335] width 485 height 56
click at [624, 381] on p "**" at bounding box center [844, 384] width 485 height 19
click at [740, 383] on p "**********" at bounding box center [844, 384] width 485 height 19
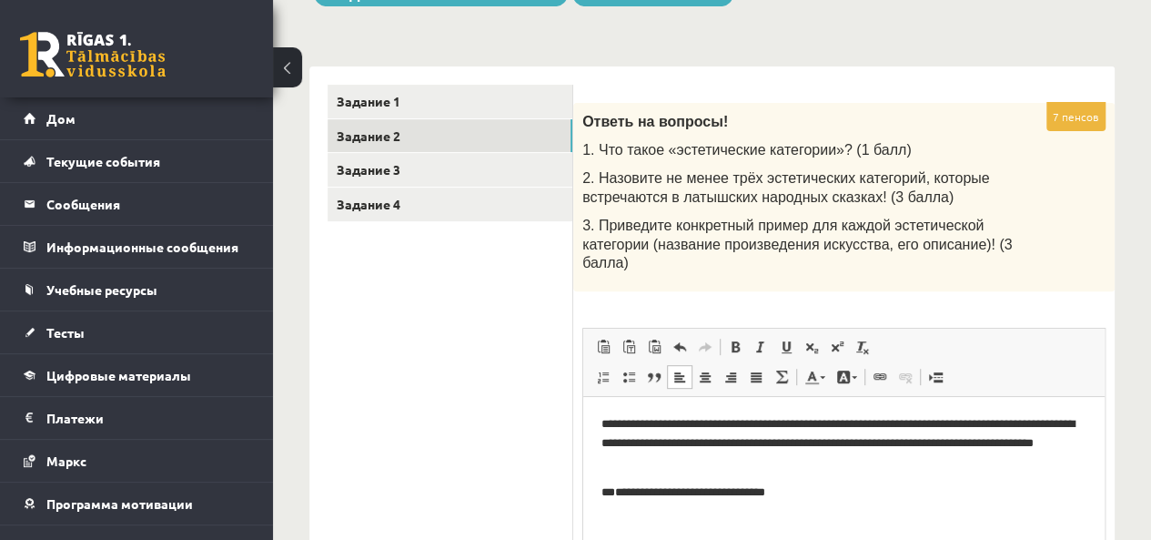
scroll to position [286, 0]
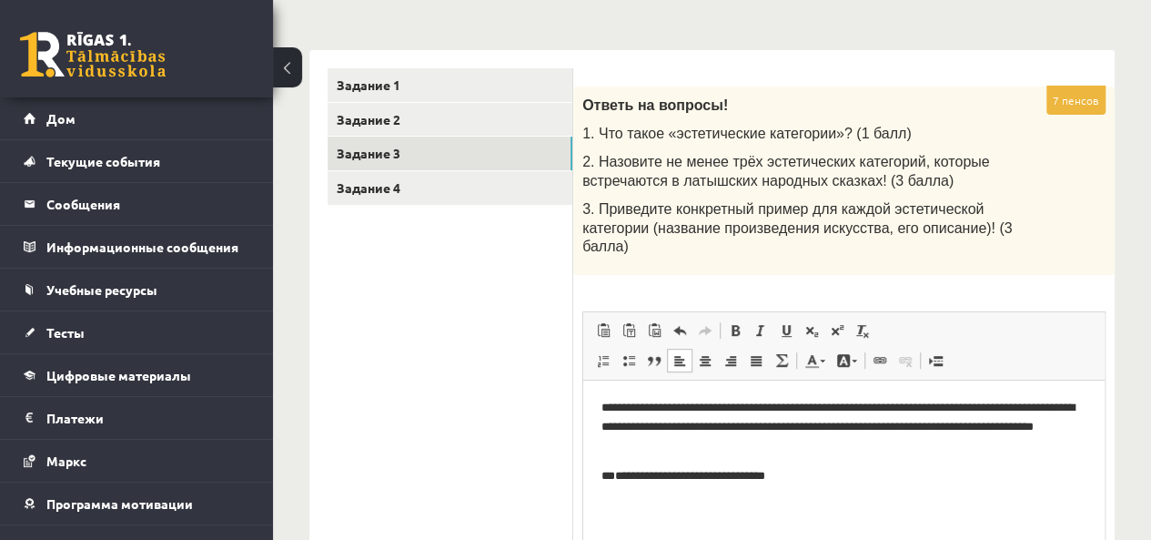
click at [403, 147] on link "Задание 3" at bounding box center [450, 154] width 245 height 34
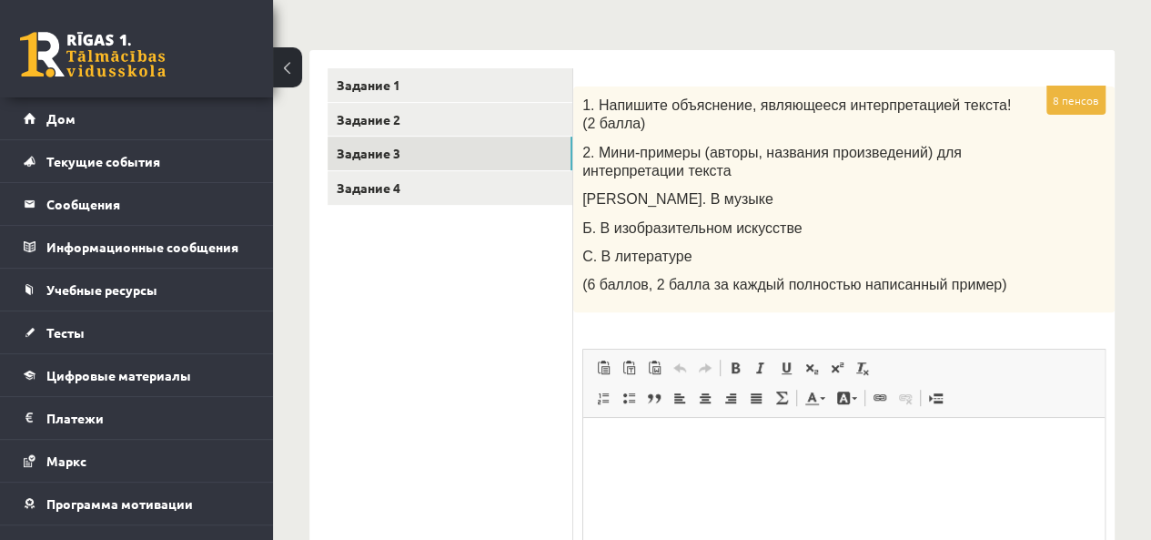
scroll to position [0, 0]
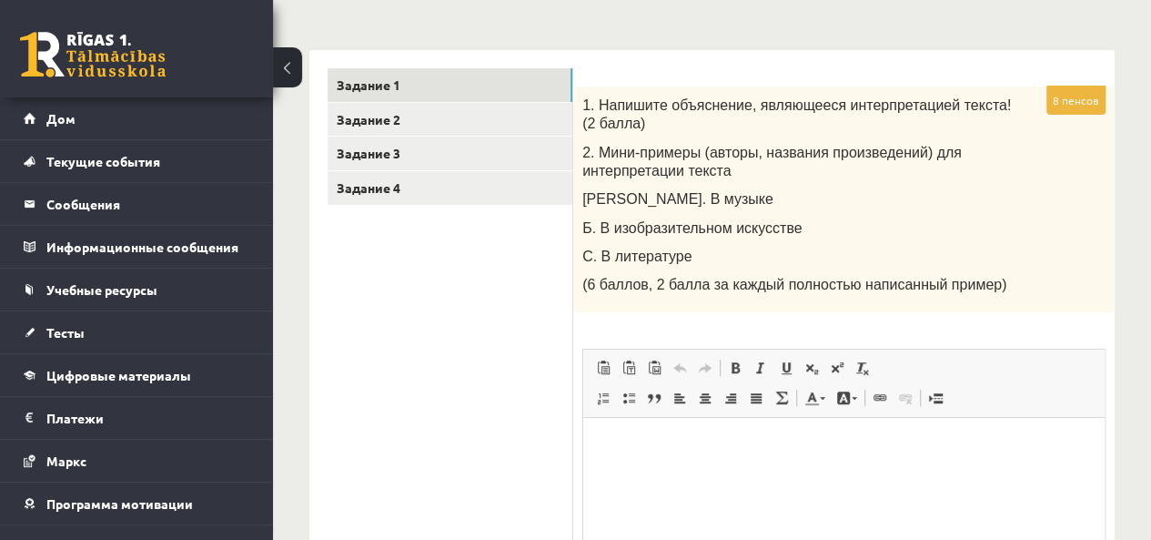
click at [417, 88] on link "Задание 1" at bounding box center [450, 85] width 245 height 34
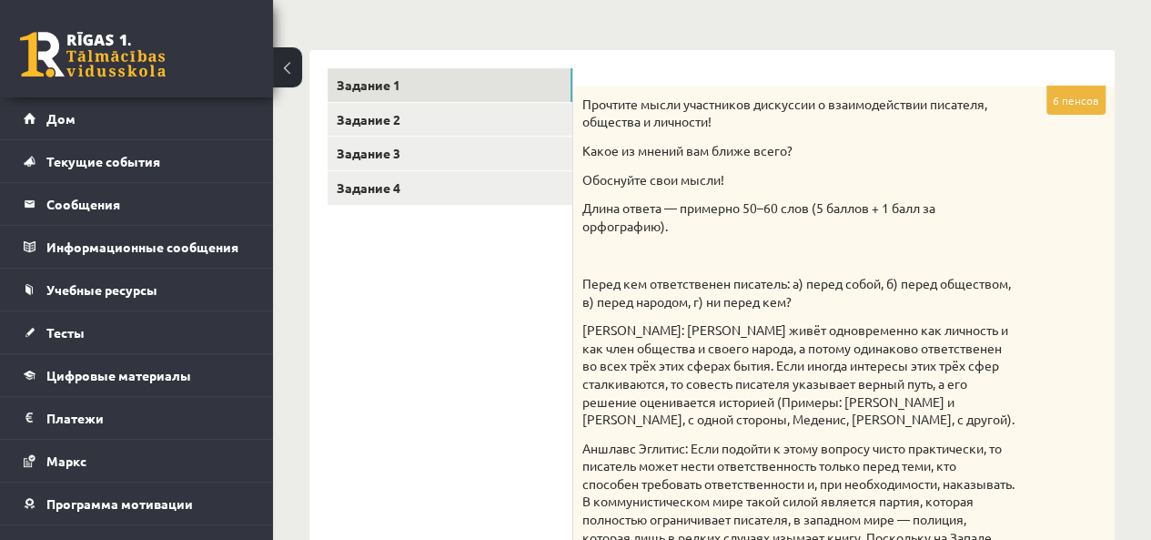
click at [411, 181] on link "Задание 4" at bounding box center [450, 188] width 245 height 34
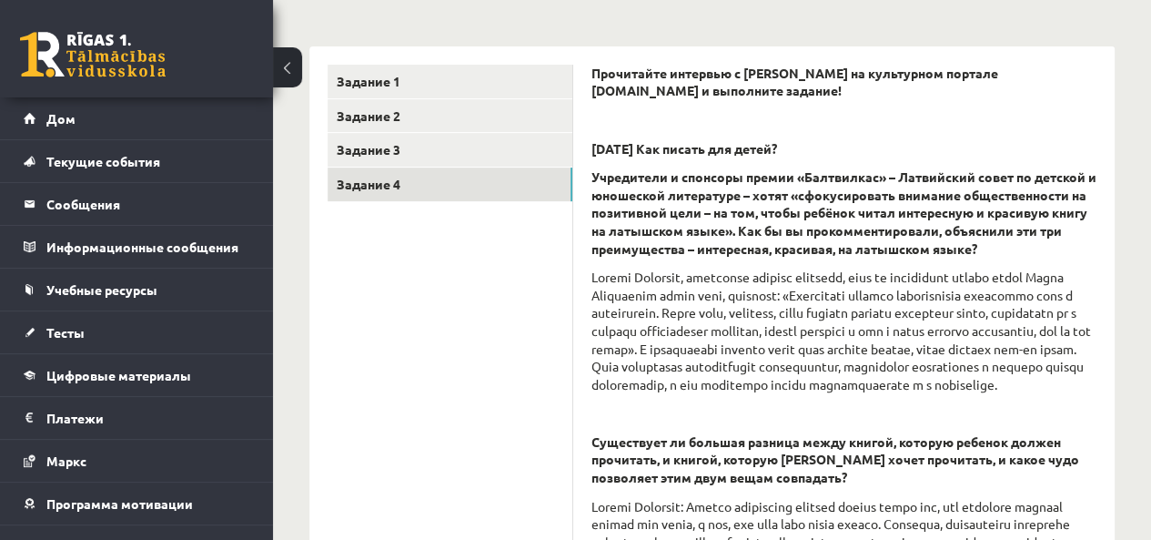
scroll to position [15, 0]
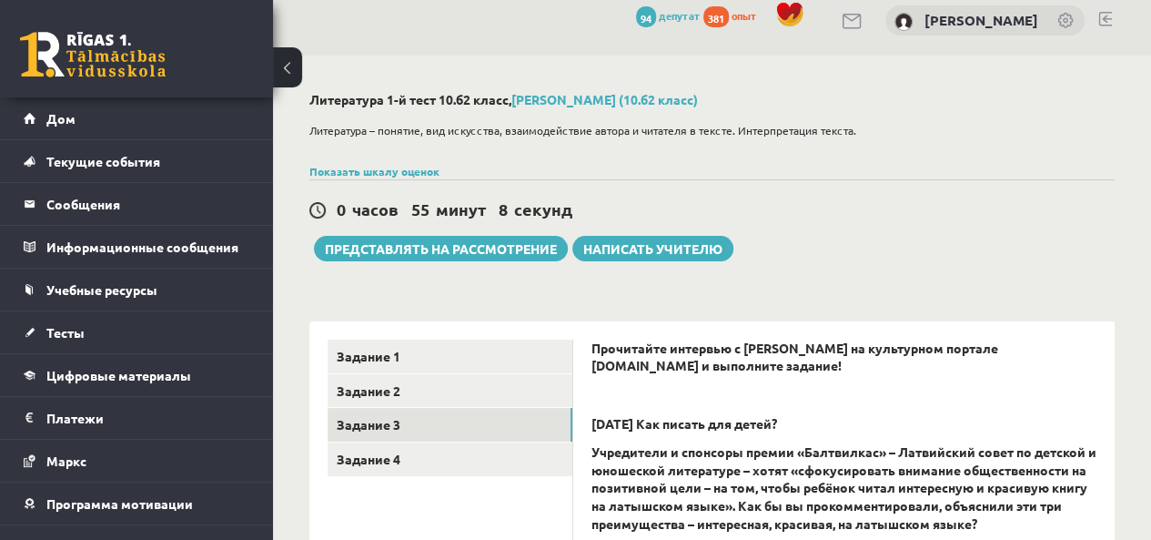
click at [413, 418] on link "Задание 3" at bounding box center [450, 425] width 245 height 34
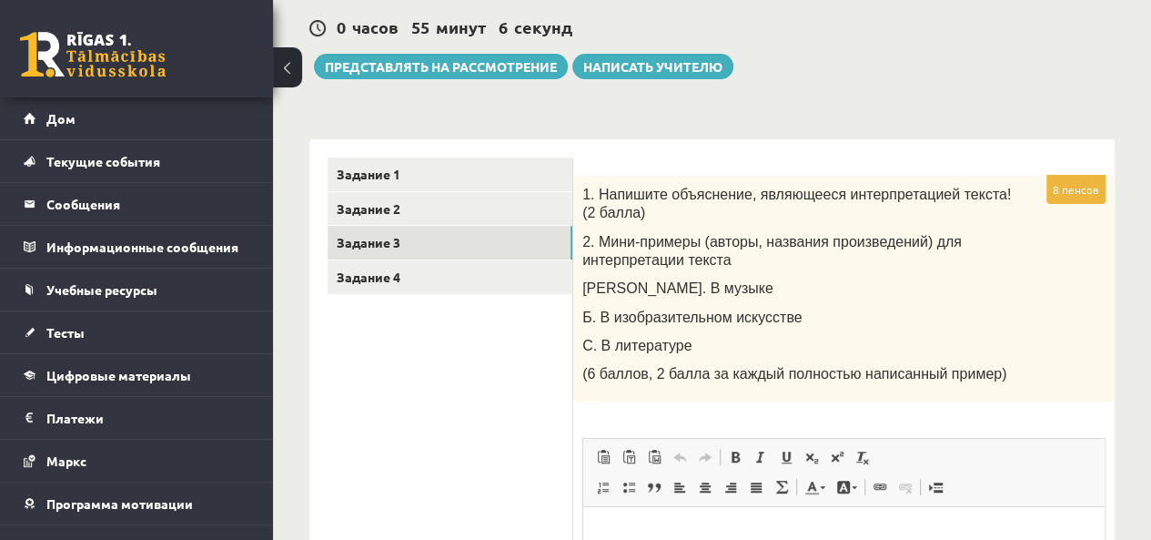
scroll to position [0, 0]
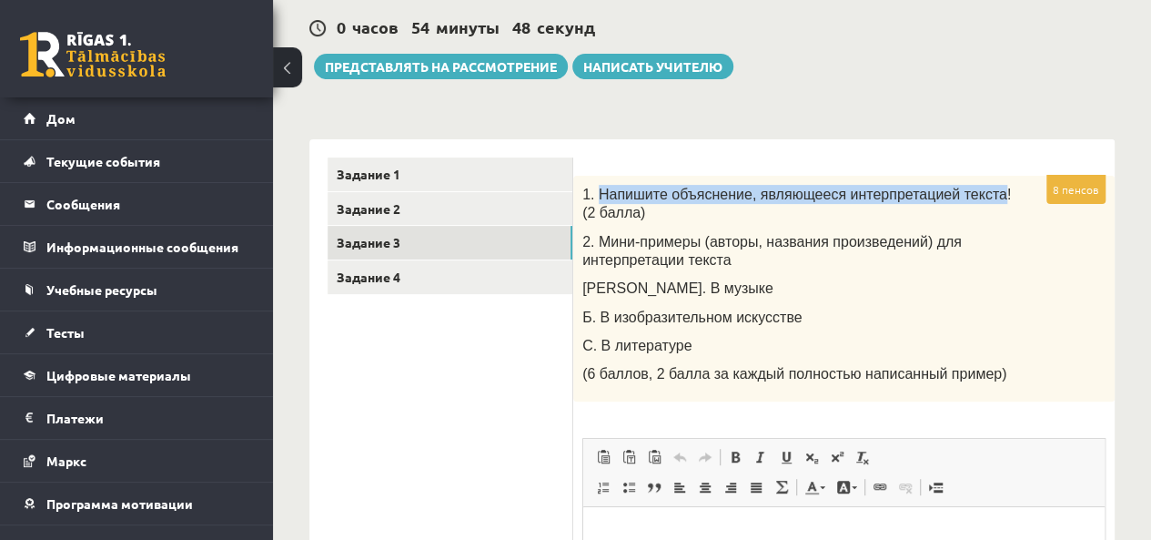
drag, startPoint x: 599, startPoint y: 188, endPoint x: 965, endPoint y: 197, distance: 366.0
click at [965, 197] on font "1. Напишите объяснение, являющееся интерпретацией текста! (2 балла)" at bounding box center [796, 204] width 429 height 35
copy font "Напишите объяснение, являющееся интерпретацией текста"
click at [832, 122] on div "********* ********* ********* ********* Задание 1 Задание 2 Задание 3 Задание 4…" at bounding box center [711, 478] width 805 height 714
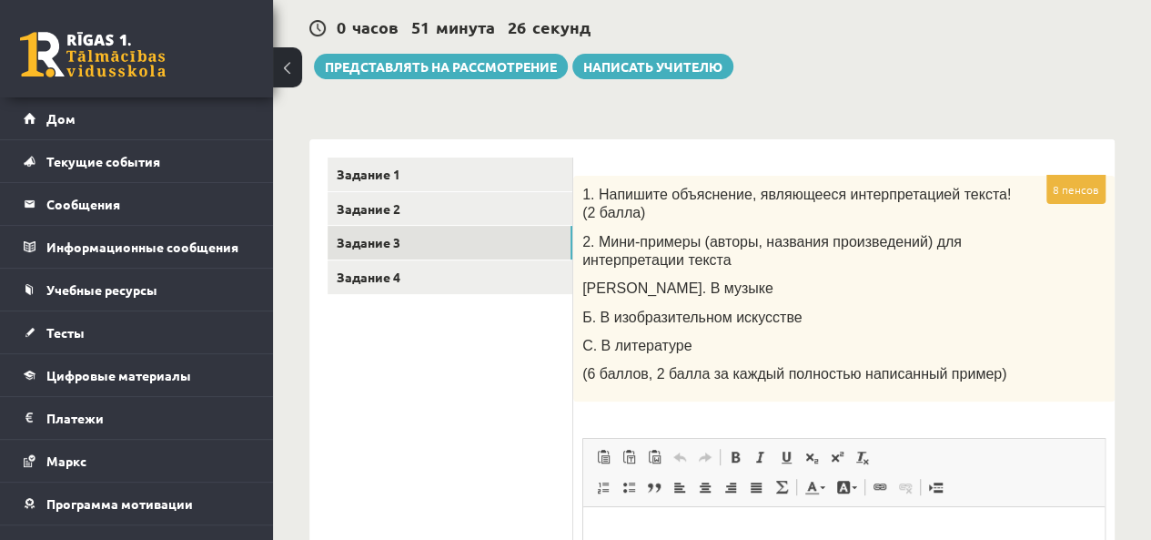
click at [702, 163] on form "8 пенсов 1. Напишите объяснение, являющееся интерпретацией текста! (2 балла) 2.…" at bounding box center [844, 487] width 505 height 660
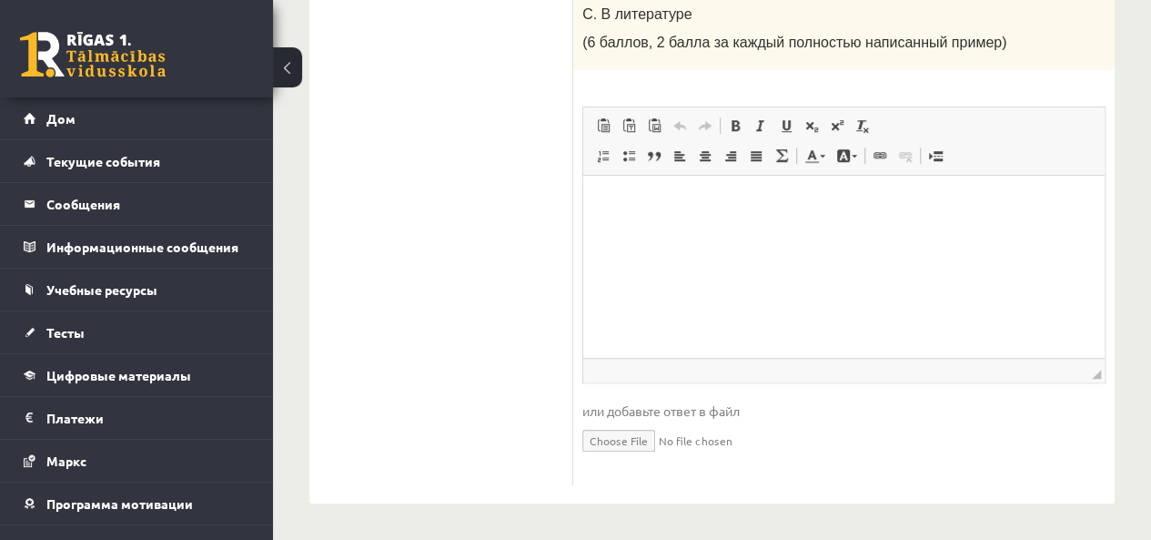
click at [643, 218] on html at bounding box center [844, 204] width 522 height 56
paste body "Визуальный текстовый редактор, wiswyg-editor-user-answer-47433759678020"
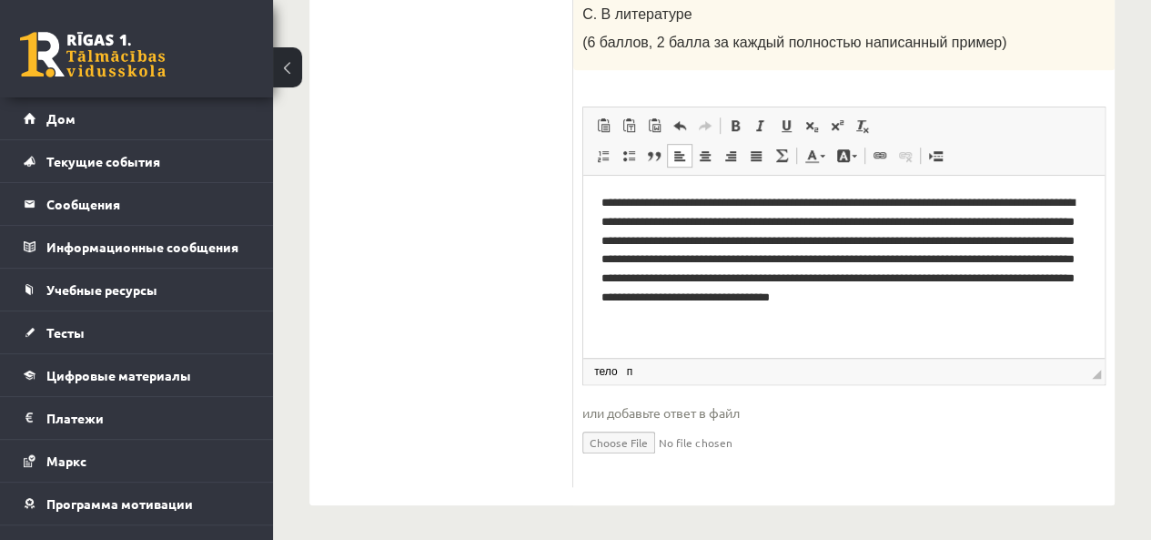
click at [785, 259] on p "**********" at bounding box center [844, 260] width 485 height 133
click at [655, 259] on p "**********" at bounding box center [844, 260] width 485 height 133
click at [602, 199] on p "**********" at bounding box center [844, 260] width 485 height 133
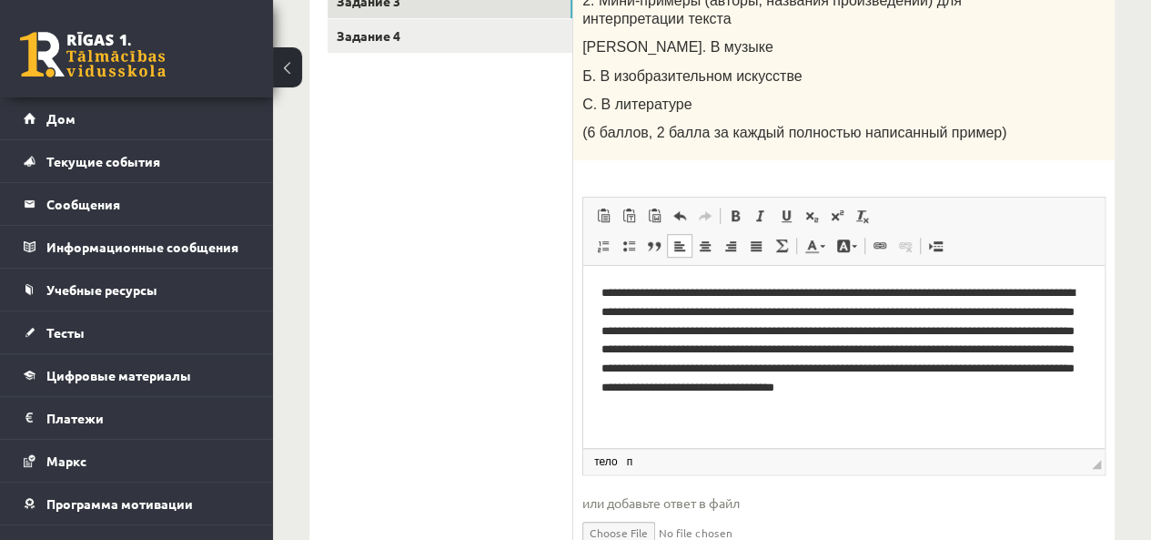
scroll to position [165, 0]
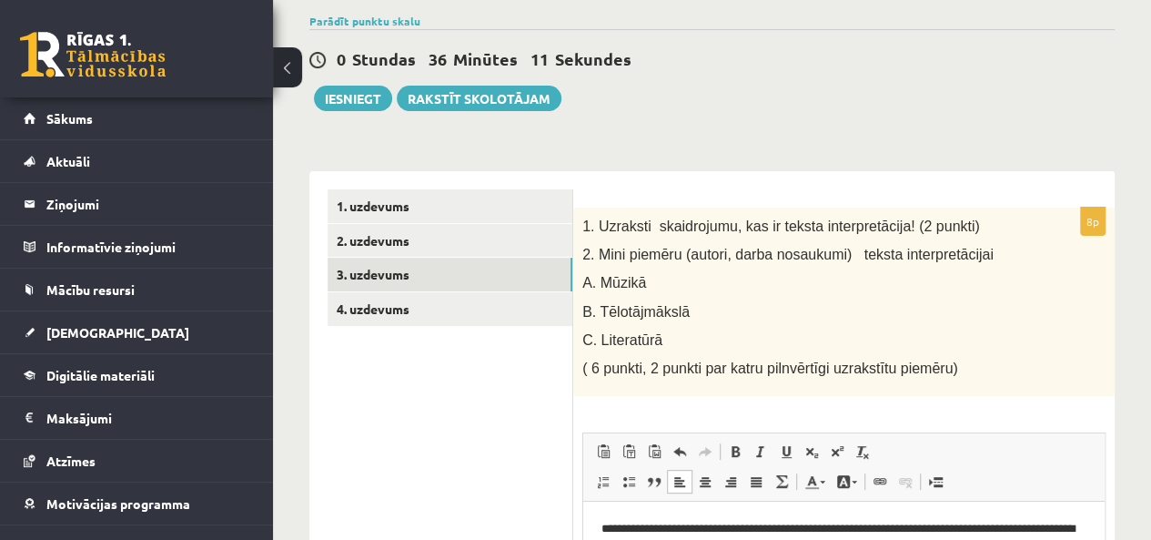
click at [616, 211] on div "1. Uzraksti skaidrojumu, kas ir teksta interpretācija! (2 punkti) 2. Mini piemē…" at bounding box center [844, 302] width 542 height 189
click at [342, 99] on button "Iesniegt" at bounding box center [353, 98] width 78 height 25
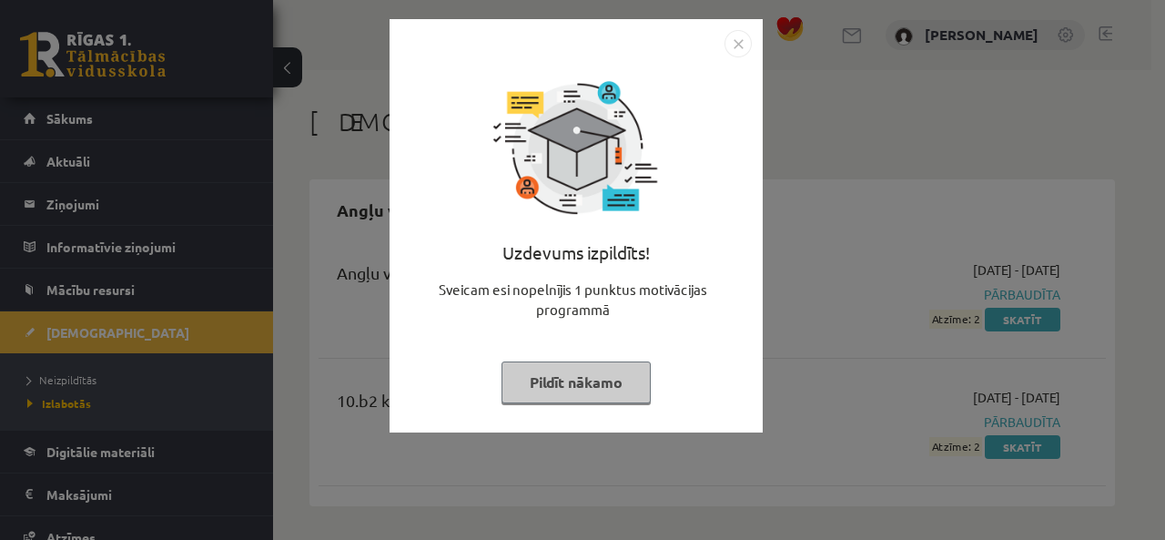
click at [737, 37] on img "Close" at bounding box center [737, 43] width 27 height 27
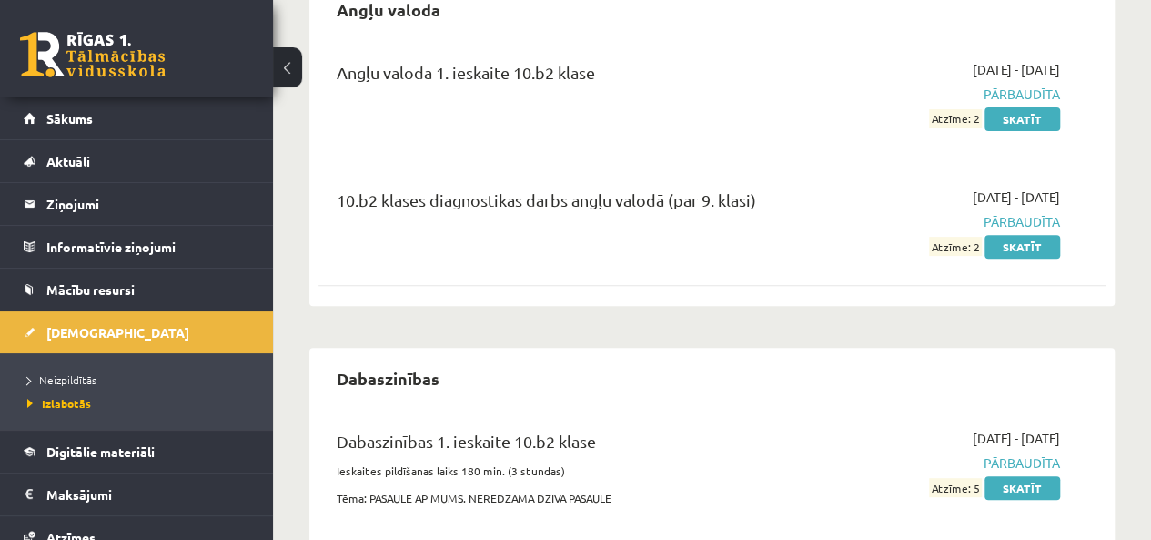
scroll to position [91, 0]
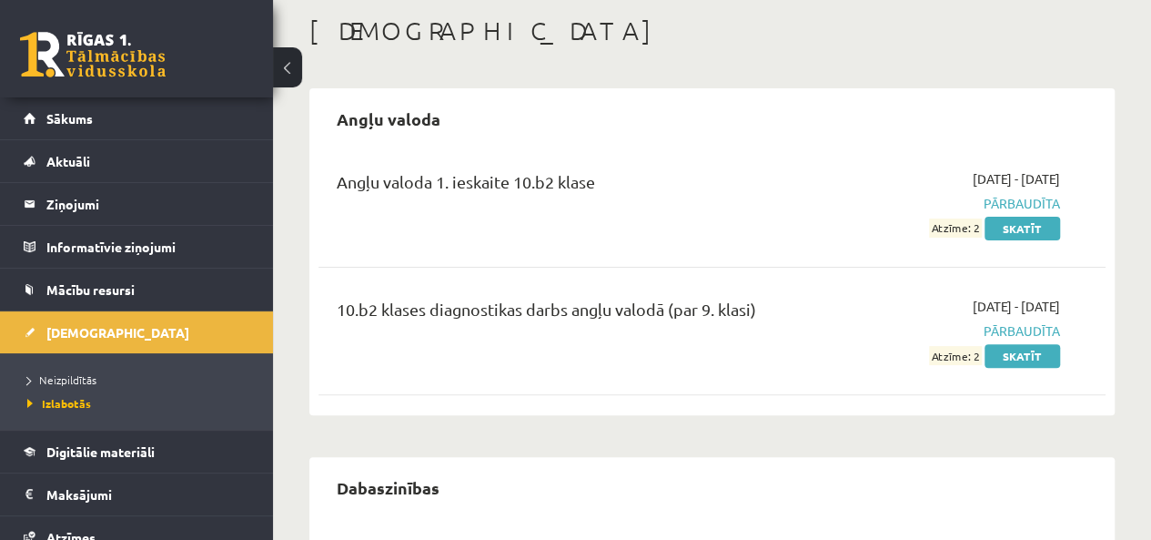
click at [140, 203] on legend "Ziņojumi 0" at bounding box center [148, 204] width 204 height 42
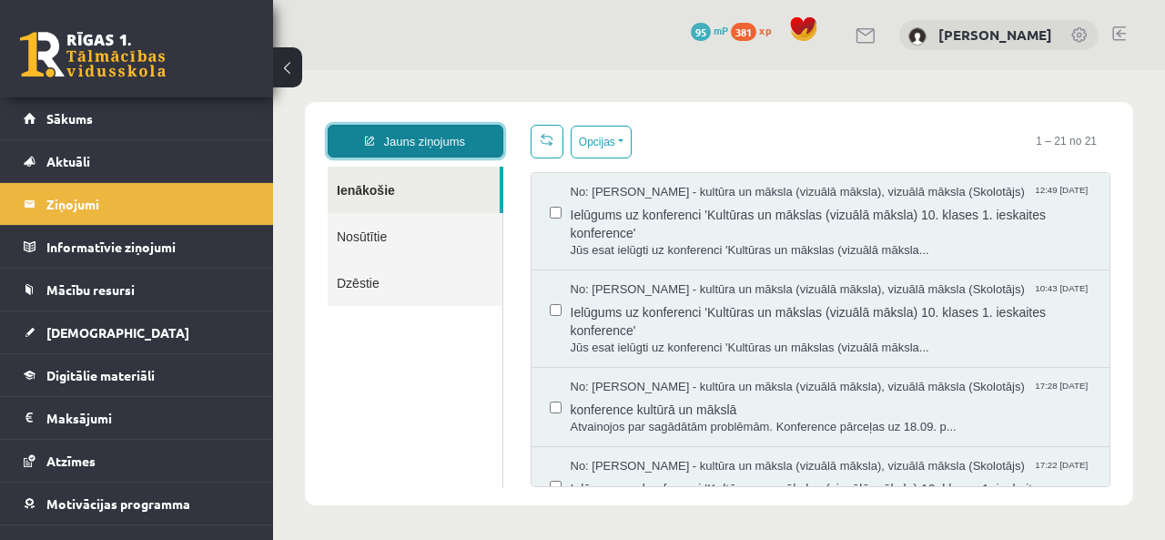
click at [444, 139] on link "Jauns ziņojums" at bounding box center [416, 141] width 176 height 33
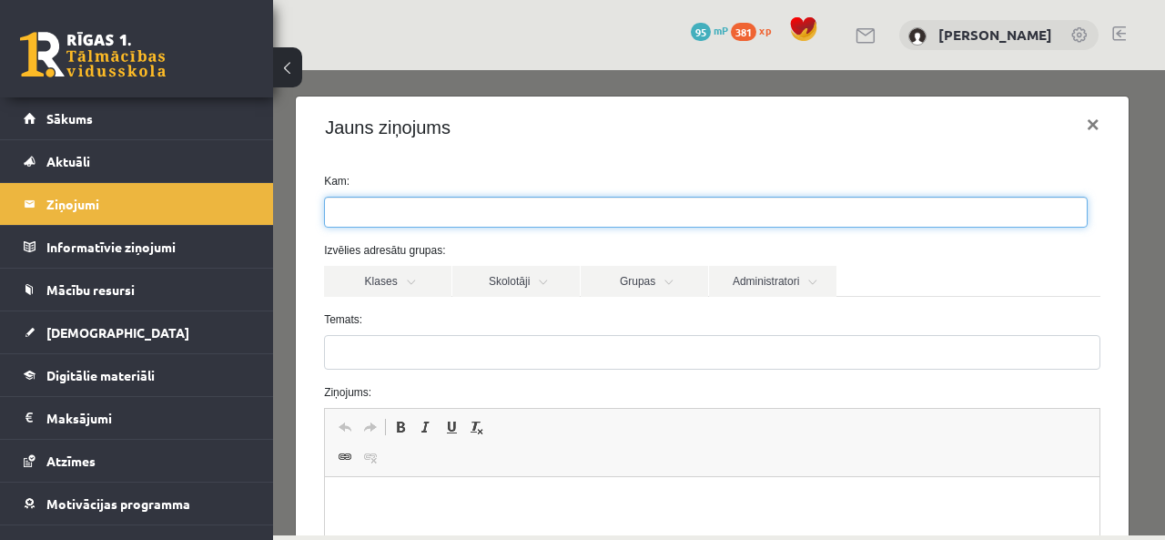
click at [423, 199] on ul at bounding box center [706, 211] width 762 height 29
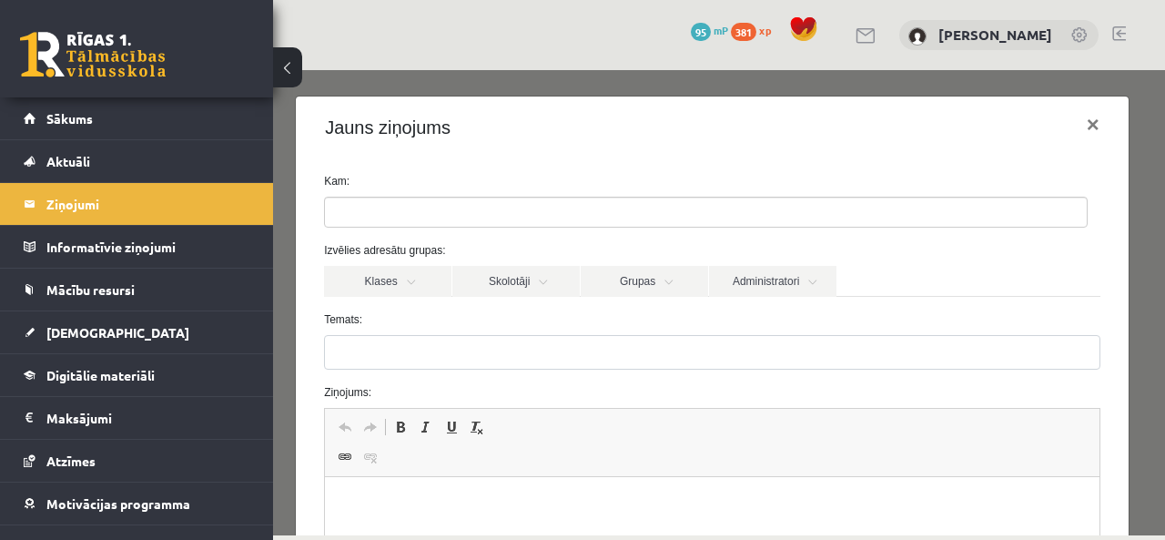
click at [522, 147] on div "Jauns ziņojums ×" at bounding box center [712, 127] width 833 height 62
click at [535, 281] on link "Skolotāji" at bounding box center [515, 281] width 127 height 31
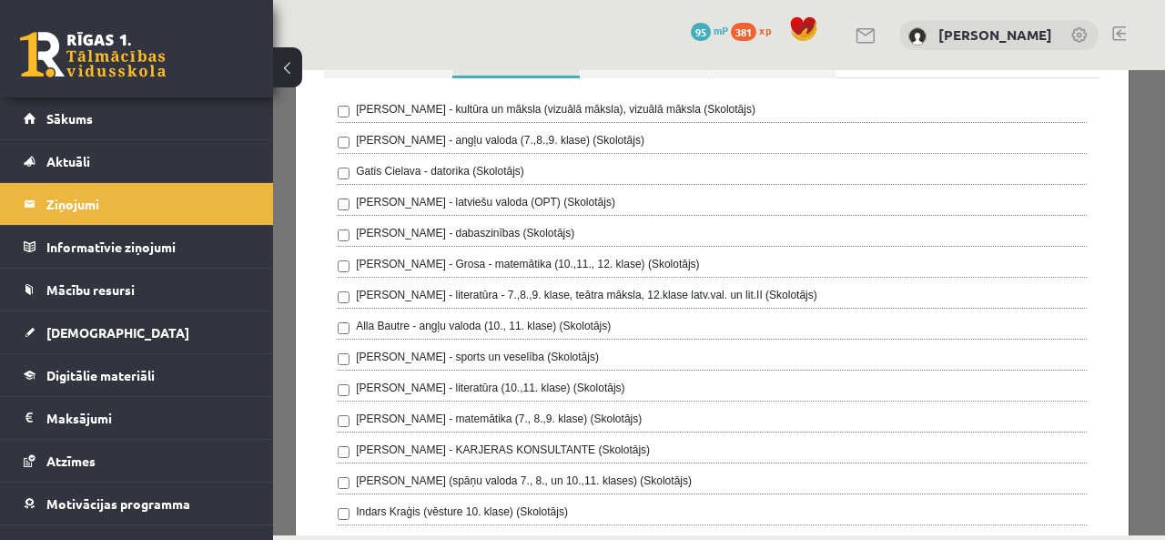
scroll to position [182, 0]
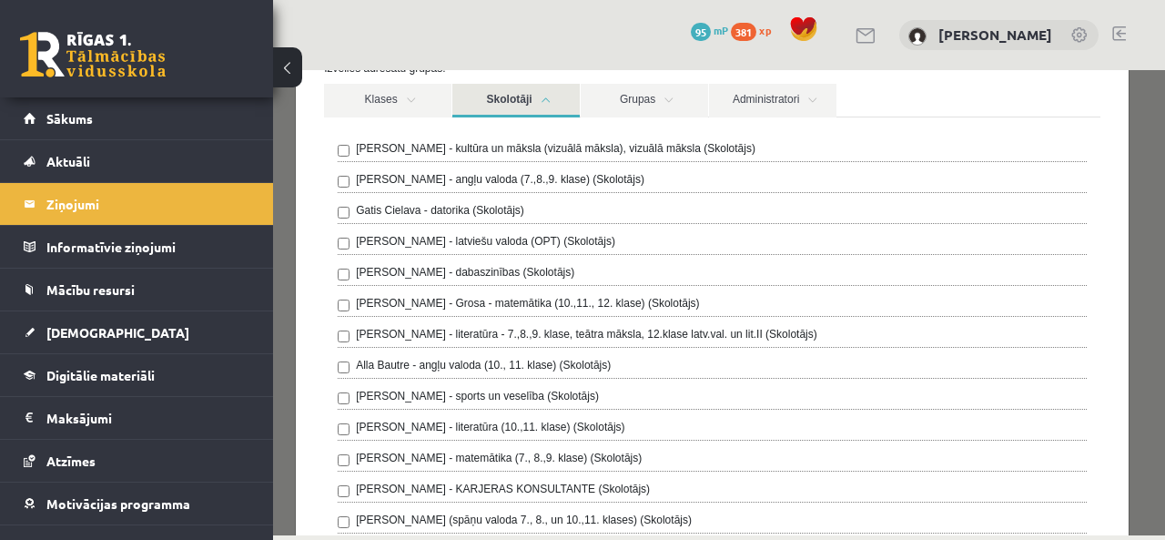
click at [521, 206] on div "Gatis Cielava - datorika (Skolotājs)" at bounding box center [712, 213] width 749 height 22
click at [543, 107] on link "Skolotāji" at bounding box center [515, 101] width 127 height 34
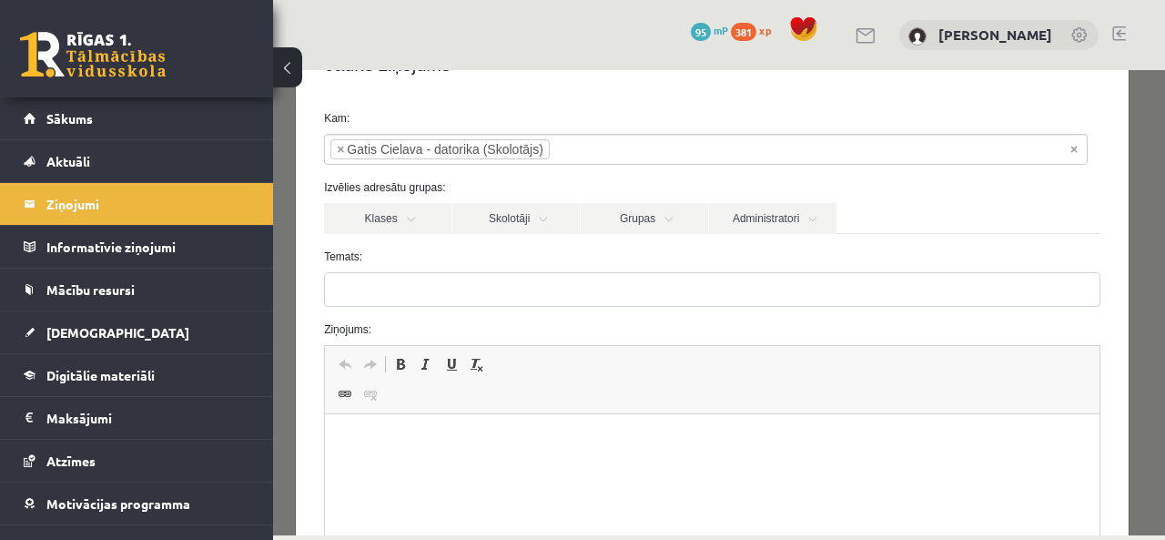
scroll to position [91, 0]
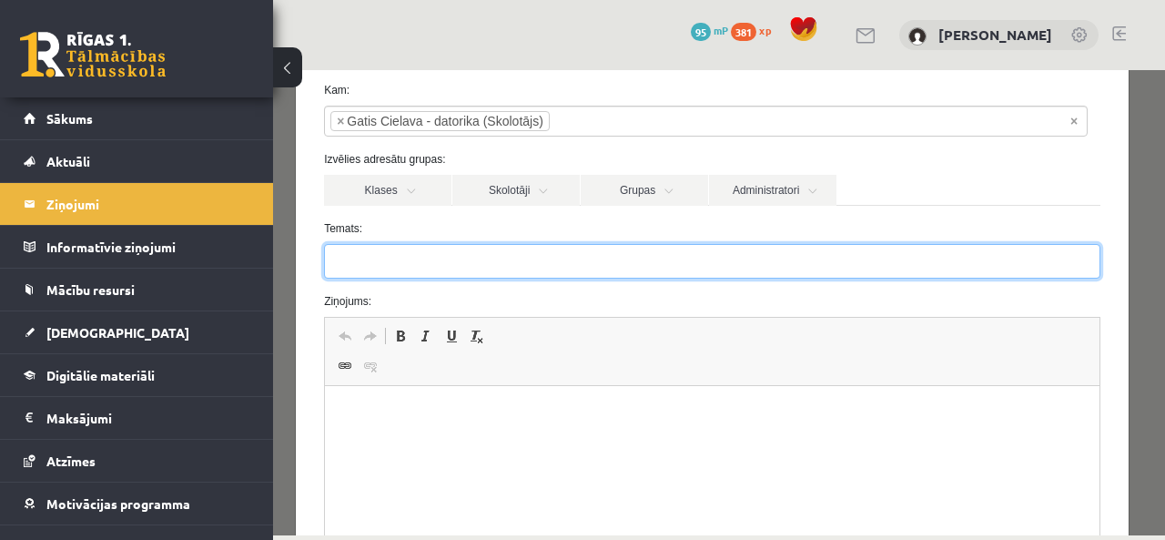
click at [535, 255] on input "Temats:" at bounding box center [712, 261] width 776 height 35
click at [398, 261] on input "Temats:" at bounding box center [712, 261] width 776 height 35
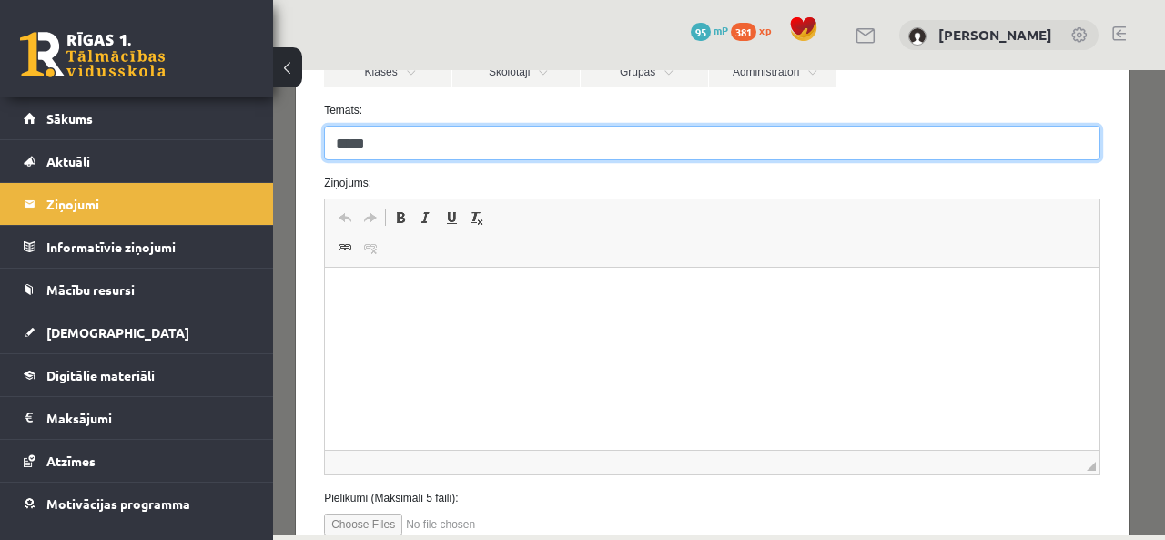
scroll to position [273, 0]
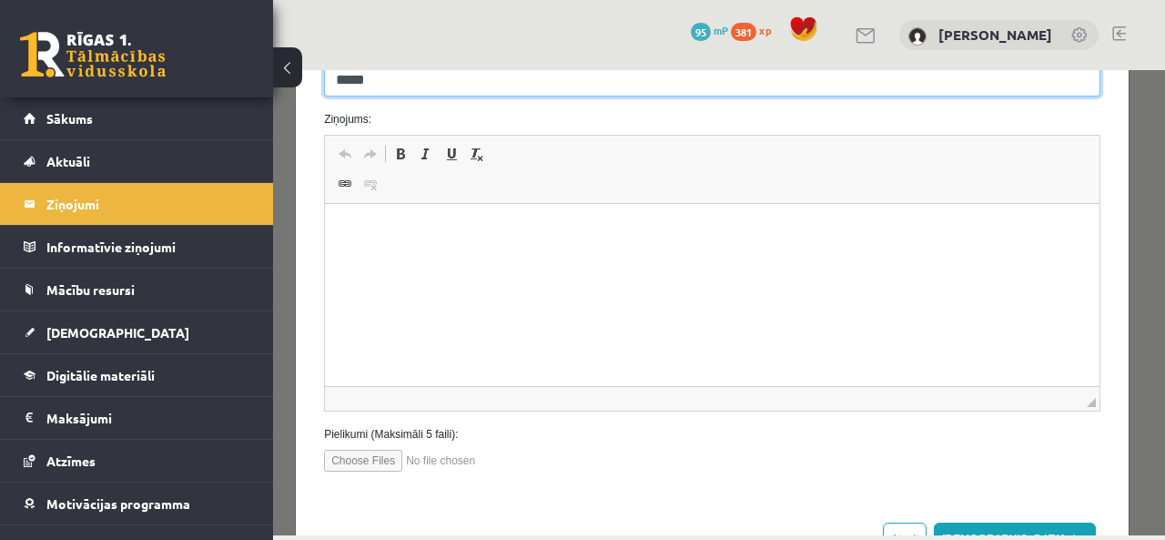
type input "*****"
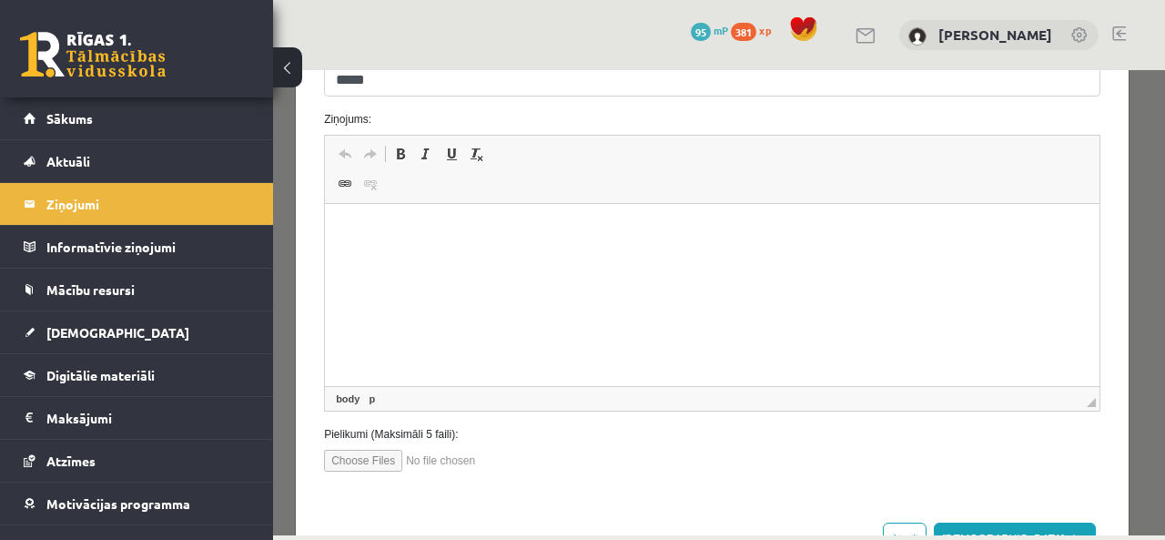
click at [456, 243] on html at bounding box center [712, 232] width 775 height 56
click at [355, 218] on html at bounding box center [712, 232] width 775 height 56
drag, startPoint x: 511, startPoint y: 230, endPoint x: 425, endPoint y: 228, distance: 86.5
click at [425, 228] on p "**********" at bounding box center [705, 231] width 725 height 19
drag, startPoint x: 554, startPoint y: 219, endPoint x: 346, endPoint y: 352, distance: 247.2
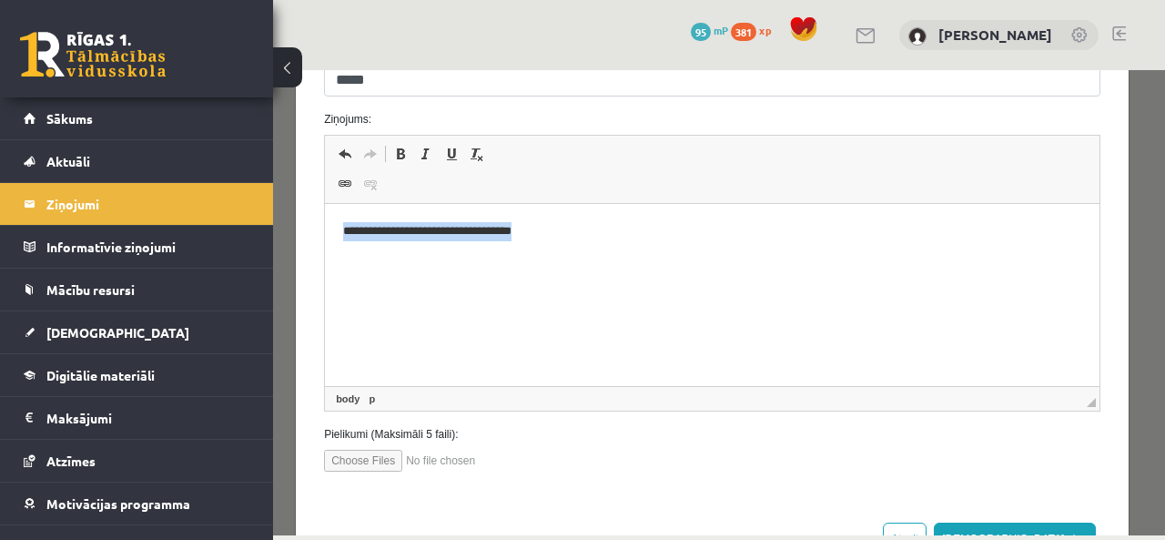
click at [325, 219] on html "**********" at bounding box center [712, 232] width 775 height 56
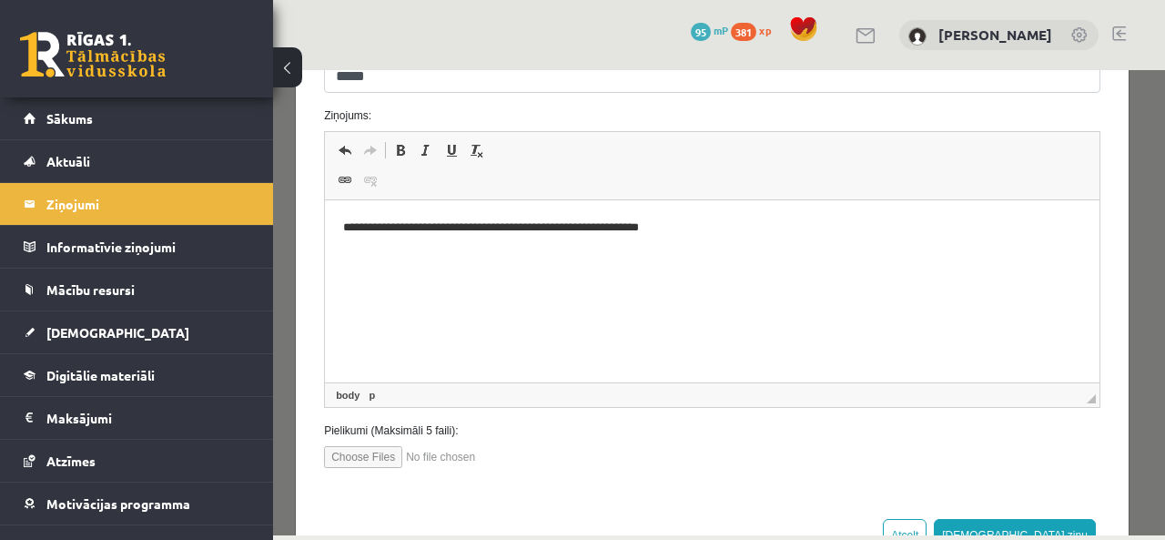
scroll to position [339, 0]
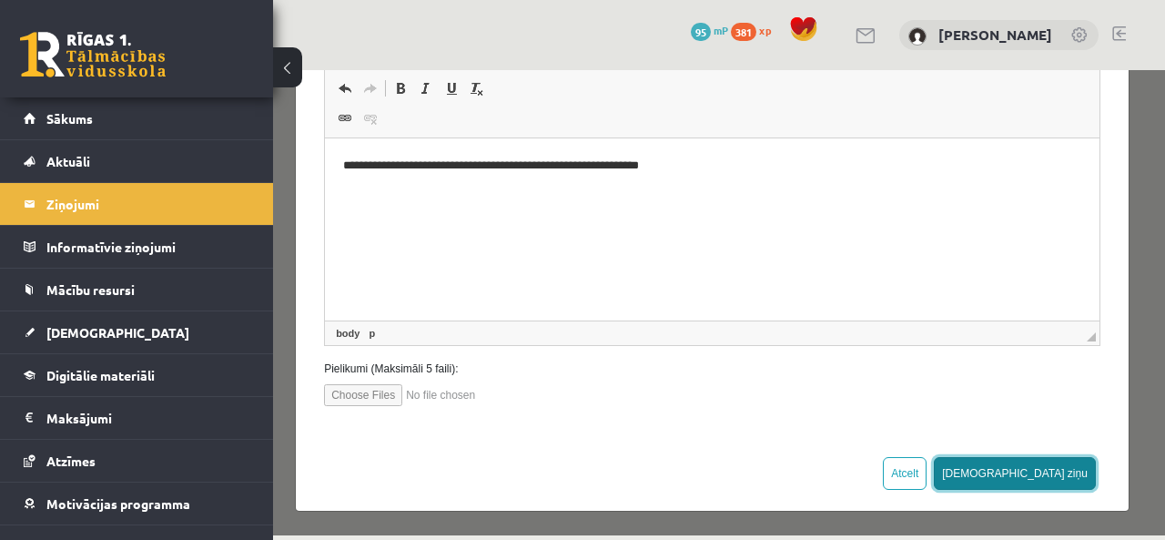
click at [1052, 481] on button "Sūtīt ziņu" at bounding box center [1015, 473] width 162 height 33
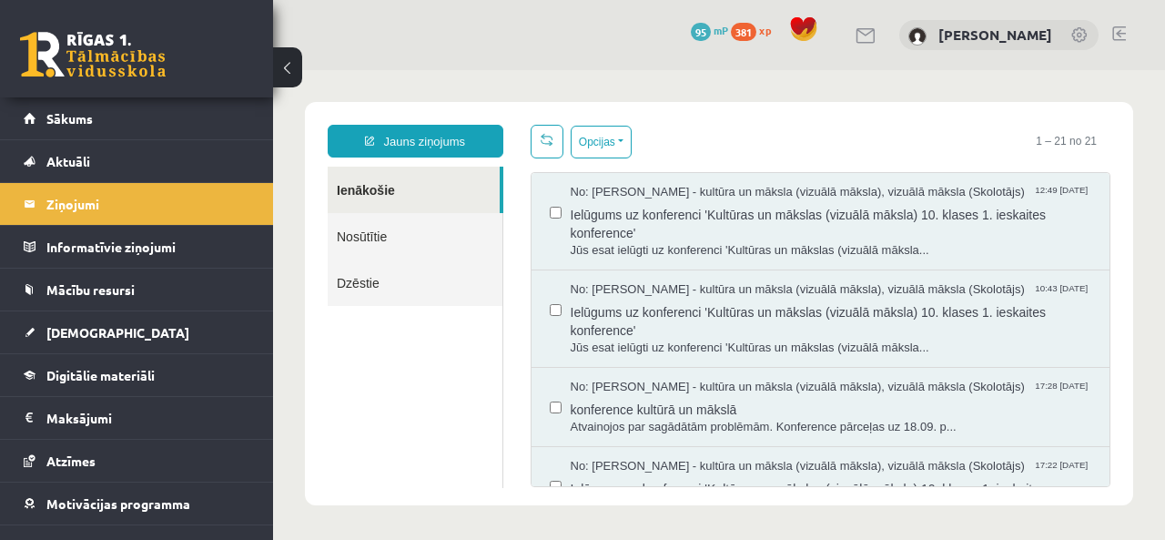
scroll to position [0, 0]
click at [378, 240] on link "Nosūtītie" at bounding box center [415, 236] width 175 height 46
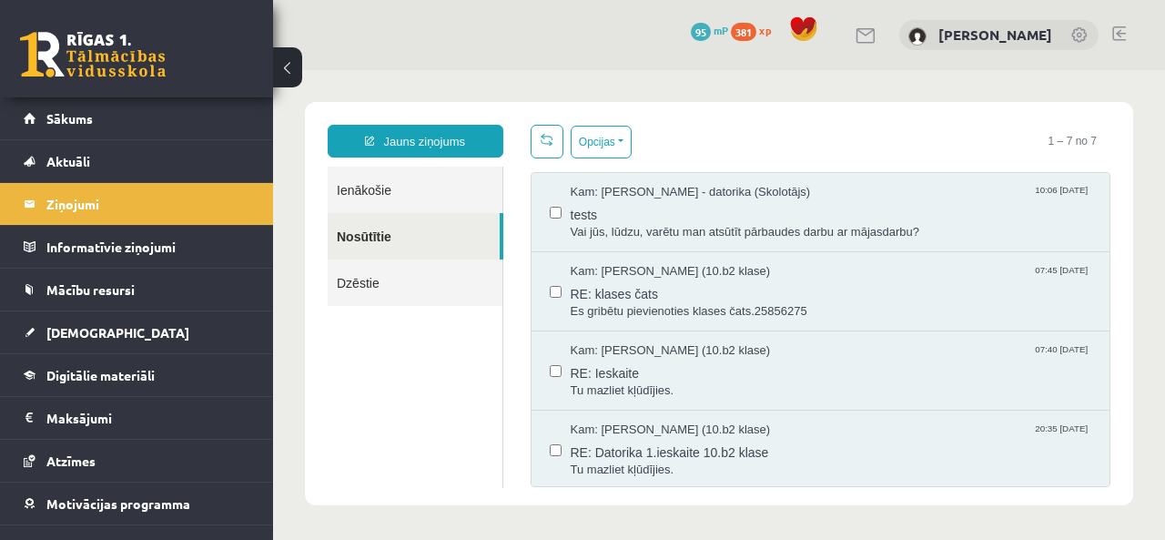
click at [370, 188] on link "Ienākošie" at bounding box center [415, 190] width 175 height 46
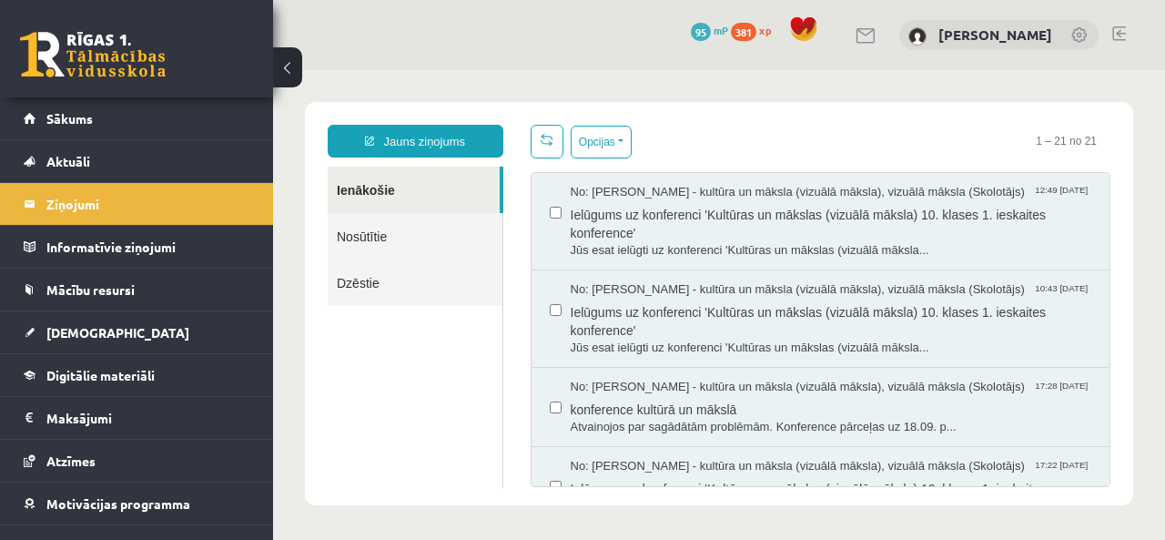
click at [62, 128] on link "Sākums" at bounding box center [137, 118] width 227 height 42
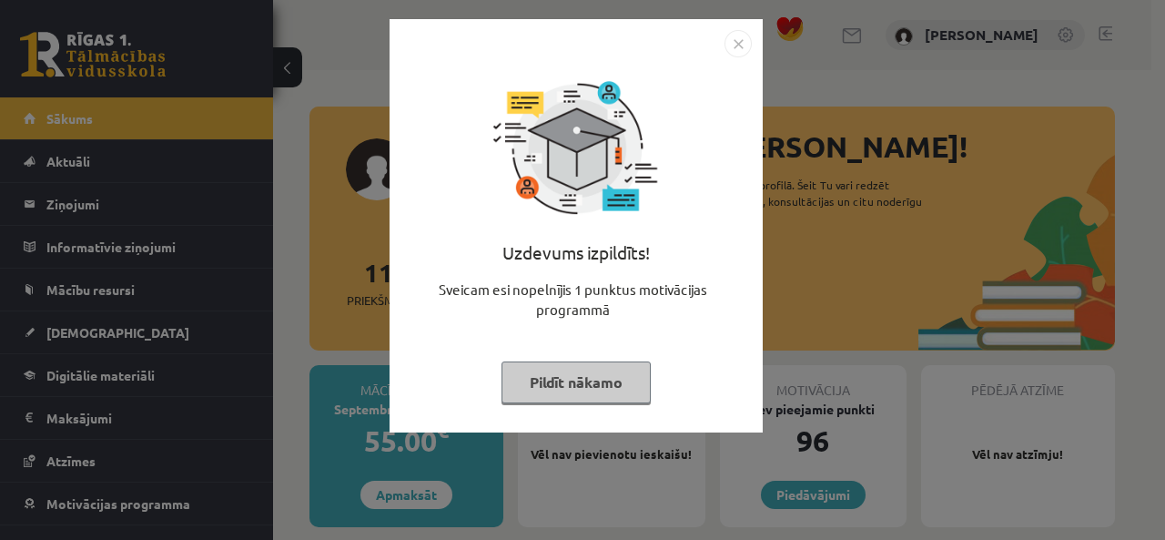
click at [741, 43] on img "Close" at bounding box center [737, 43] width 27 height 27
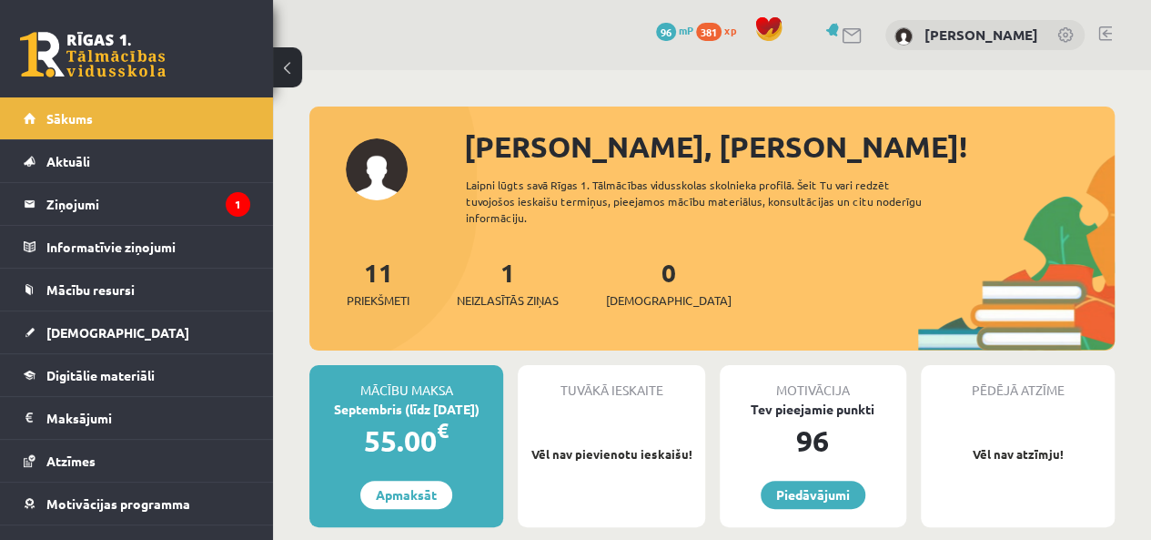
click at [189, 188] on legend "Ziņojumi 1" at bounding box center [148, 204] width 204 height 42
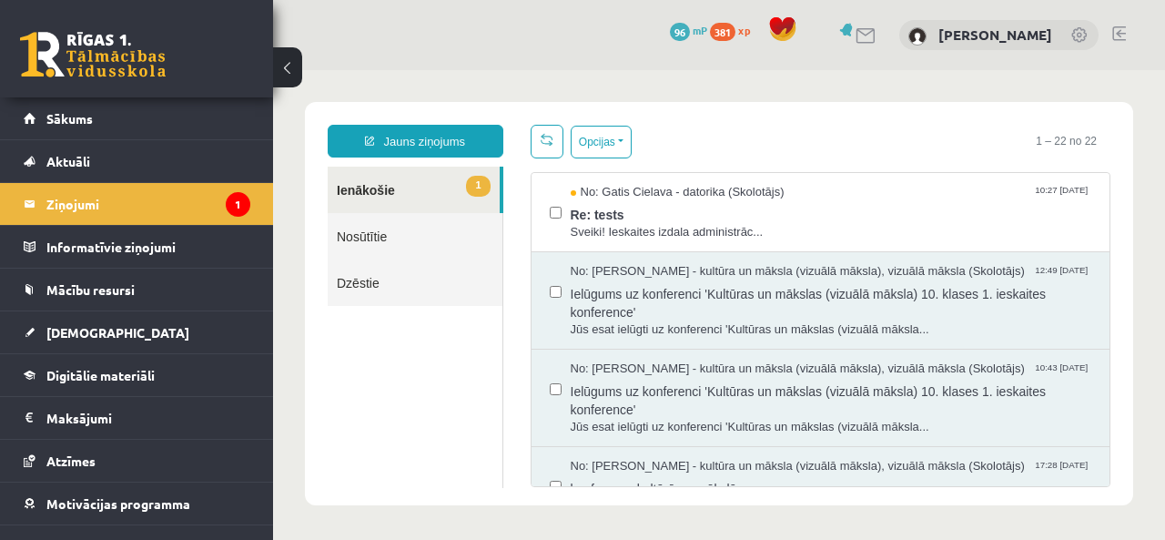
click at [674, 197] on span "No: Gatis Cielava - datorika (Skolotājs)" at bounding box center [678, 192] width 214 height 17
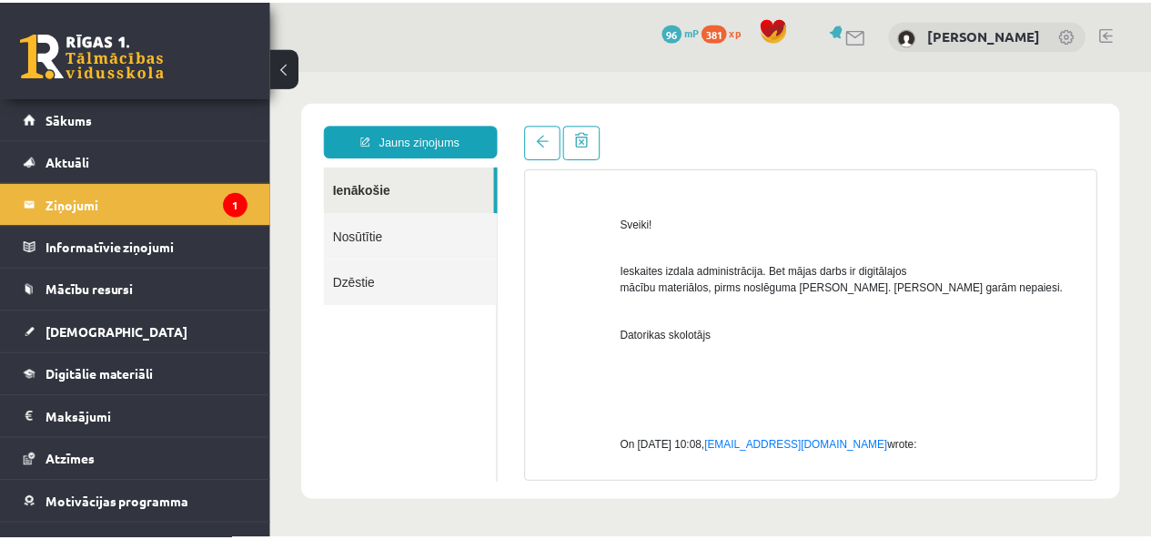
scroll to position [91, 0]
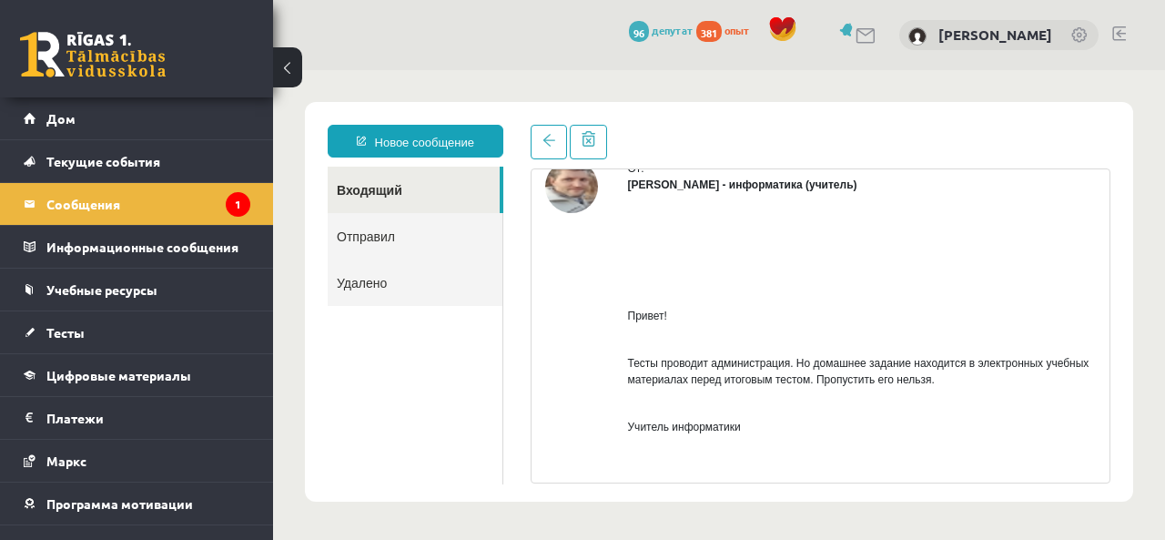
click at [941, 279] on div "Привет! Тесты проводит администрация. Но домашнее задание находится в электронн…" at bounding box center [862, 546] width 469 height 706
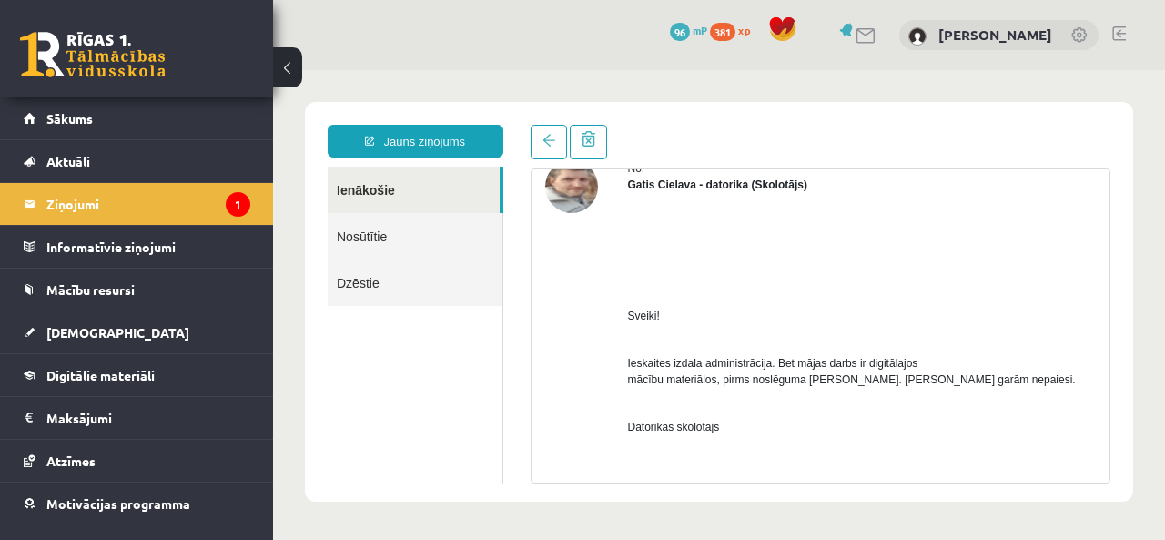
click at [95, 380] on link "Digitālie materiāli" at bounding box center [137, 375] width 227 height 42
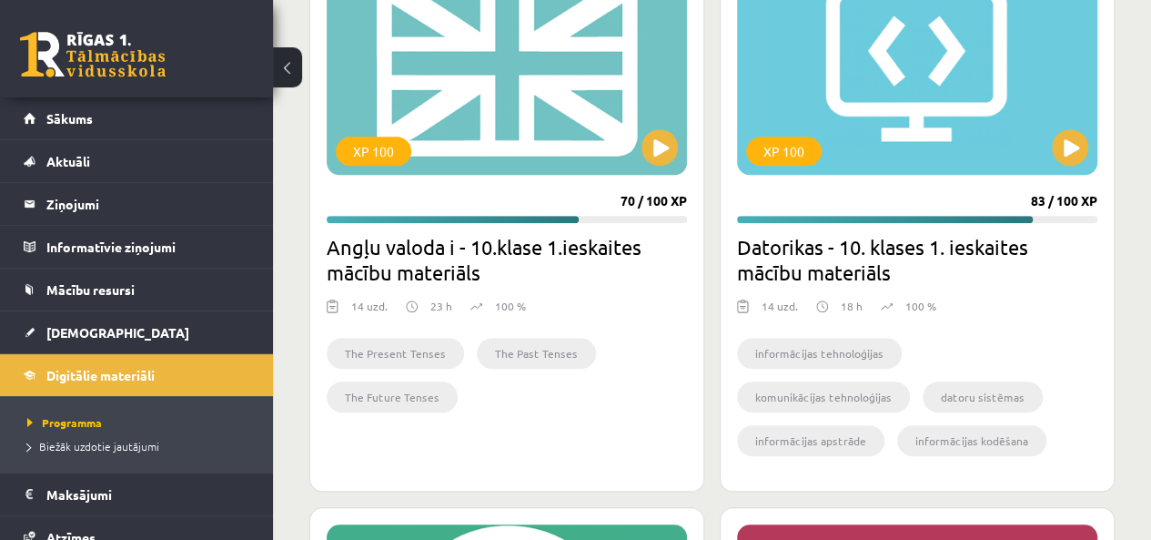
scroll to position [663, 0]
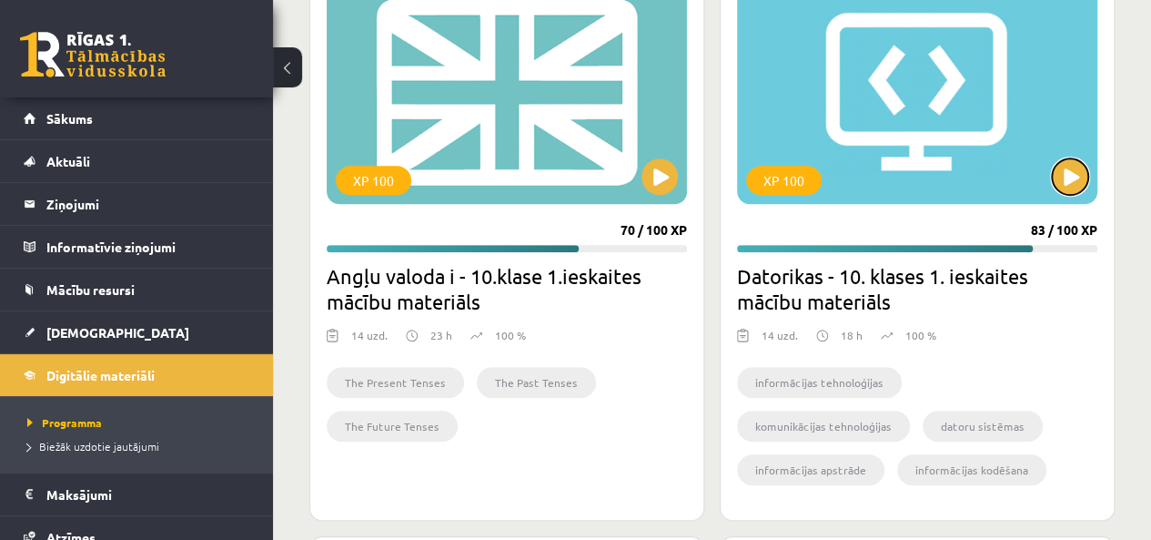
click at [1069, 187] on button at bounding box center [1070, 176] width 36 height 36
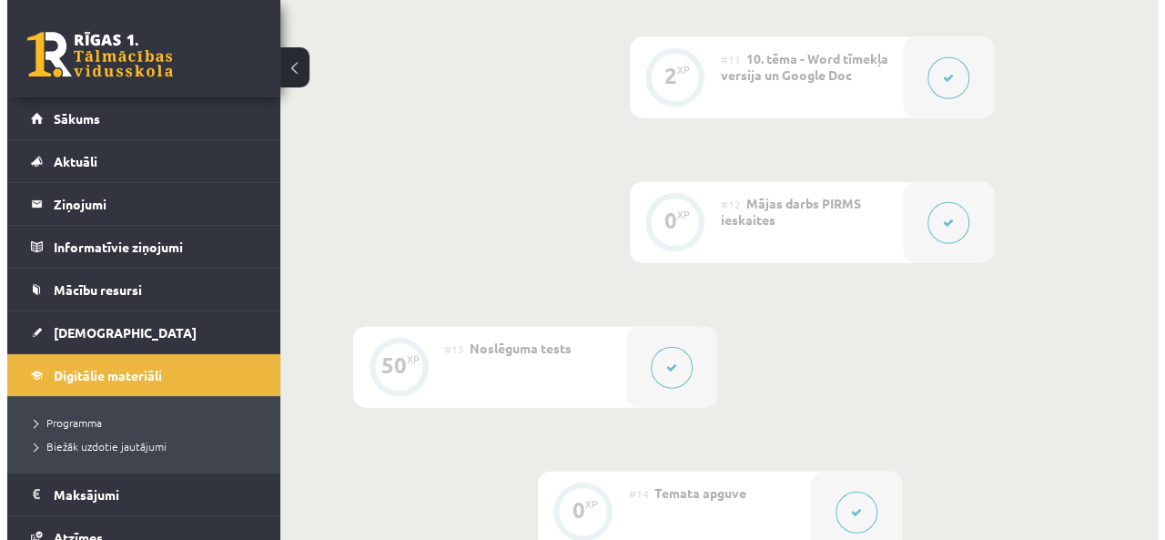
scroll to position [2275, 0]
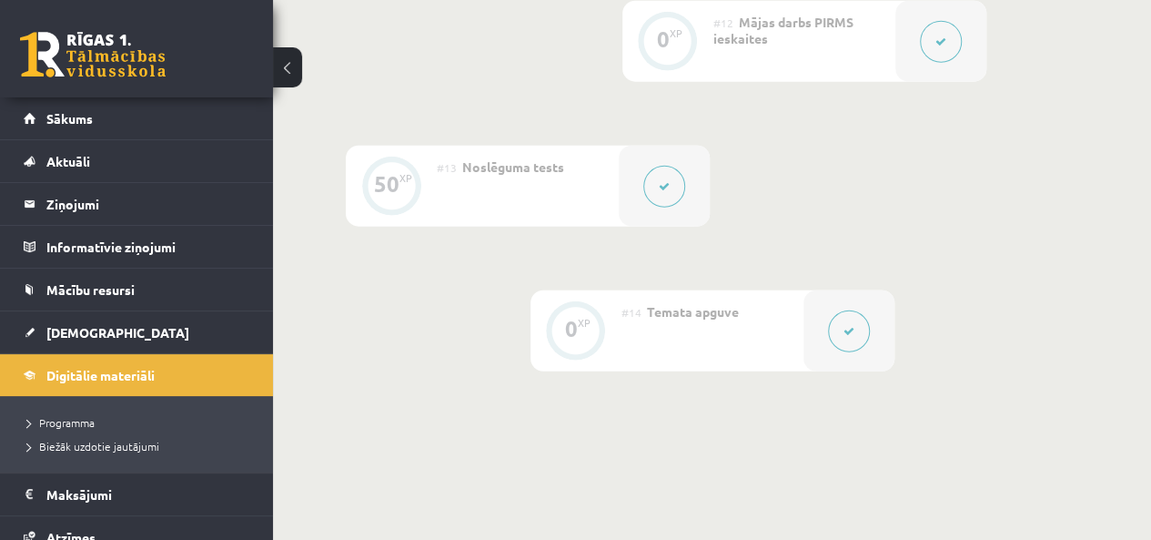
click at [852, 326] on icon at bounding box center [849, 331] width 11 height 11
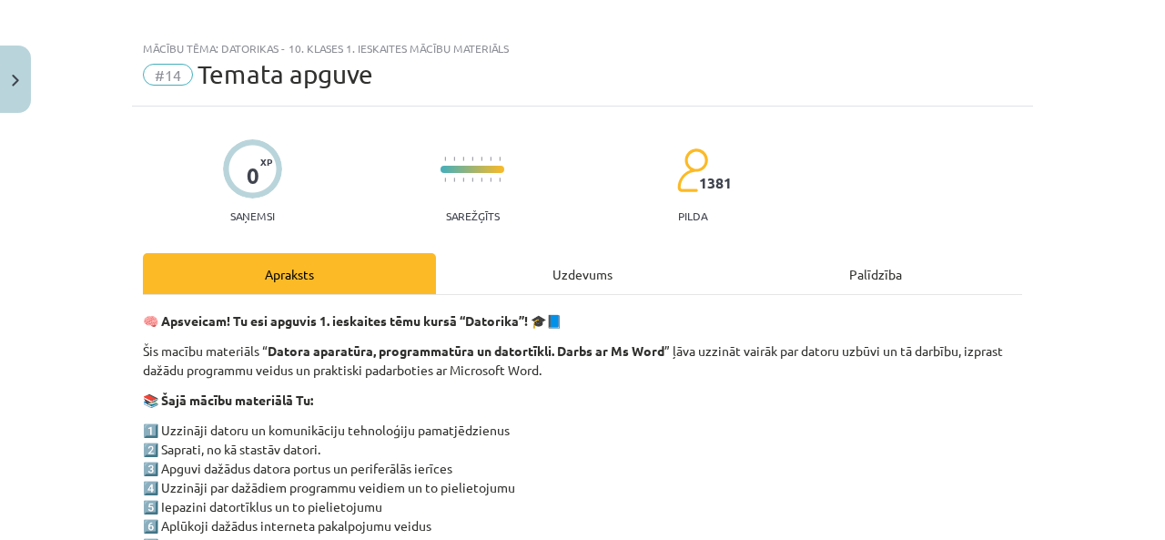
scroll to position [0, 0]
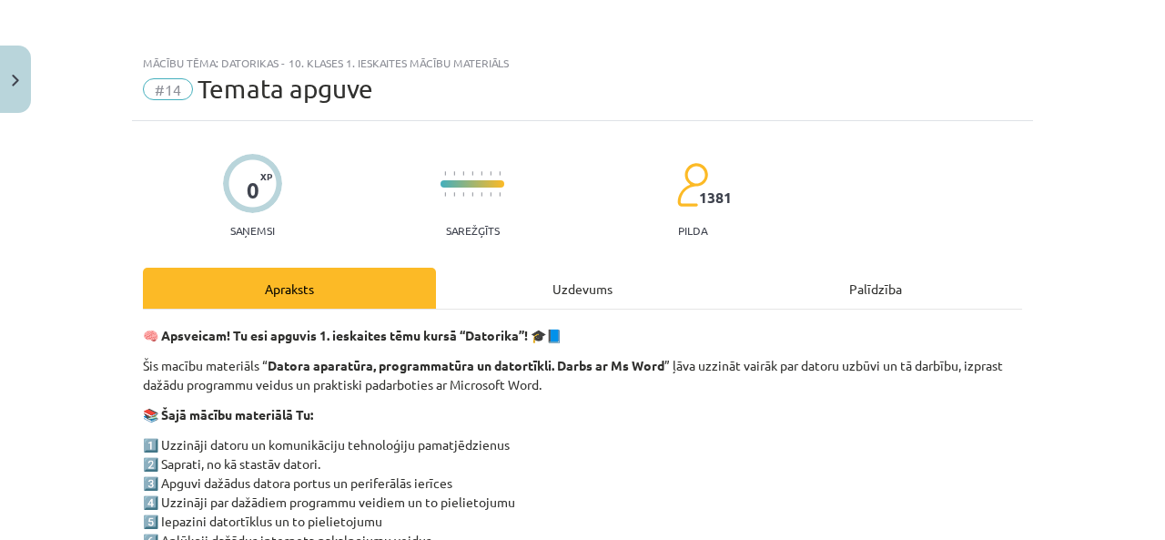
click at [581, 291] on div "Uzdevums" at bounding box center [582, 288] width 293 height 41
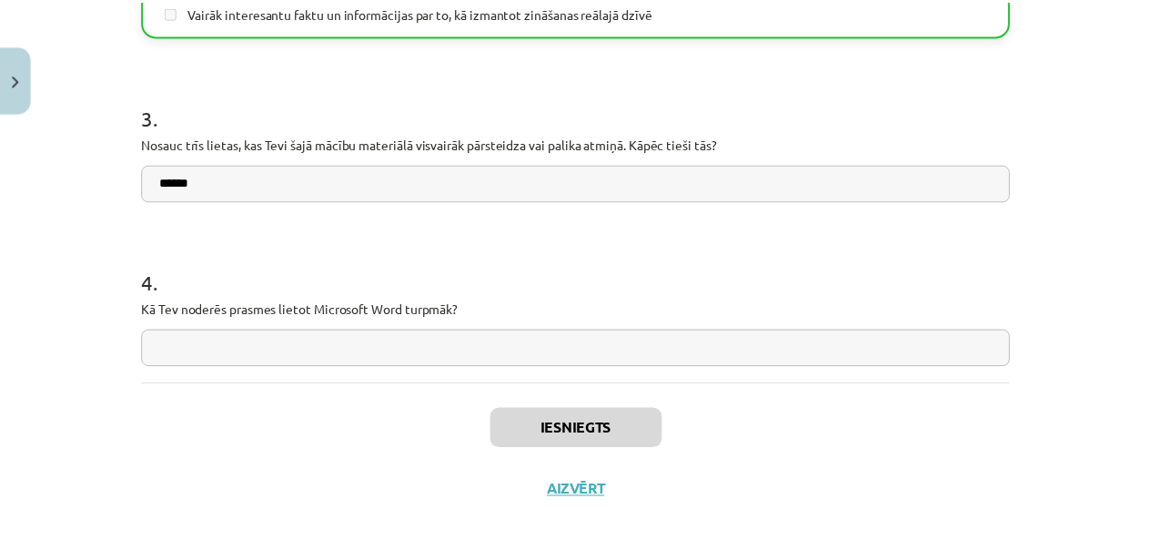
scroll to position [1591, 0]
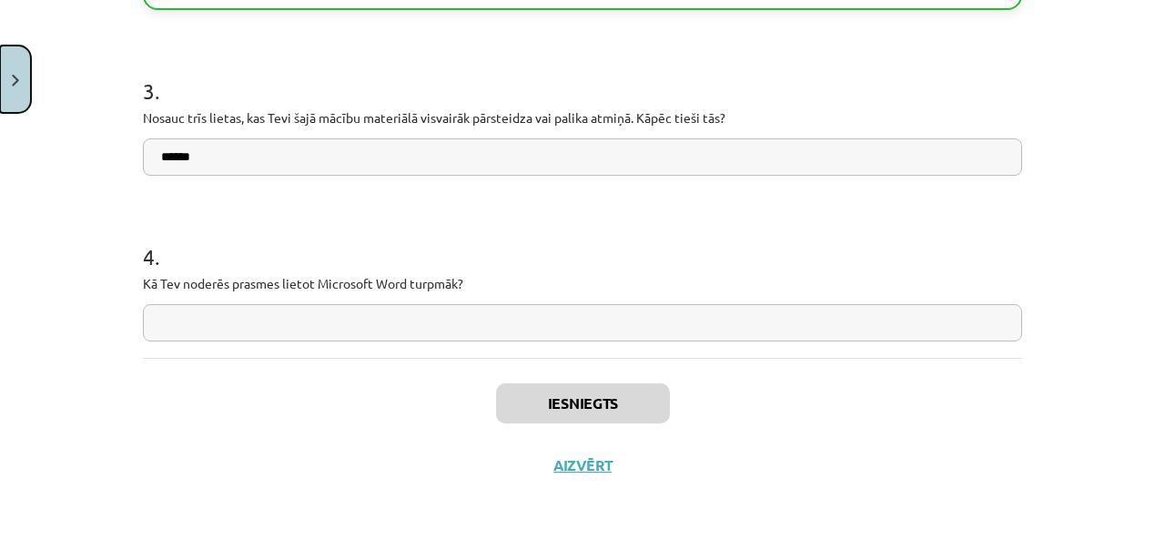
click at [1, 66] on button "Close" at bounding box center [15, 79] width 31 height 67
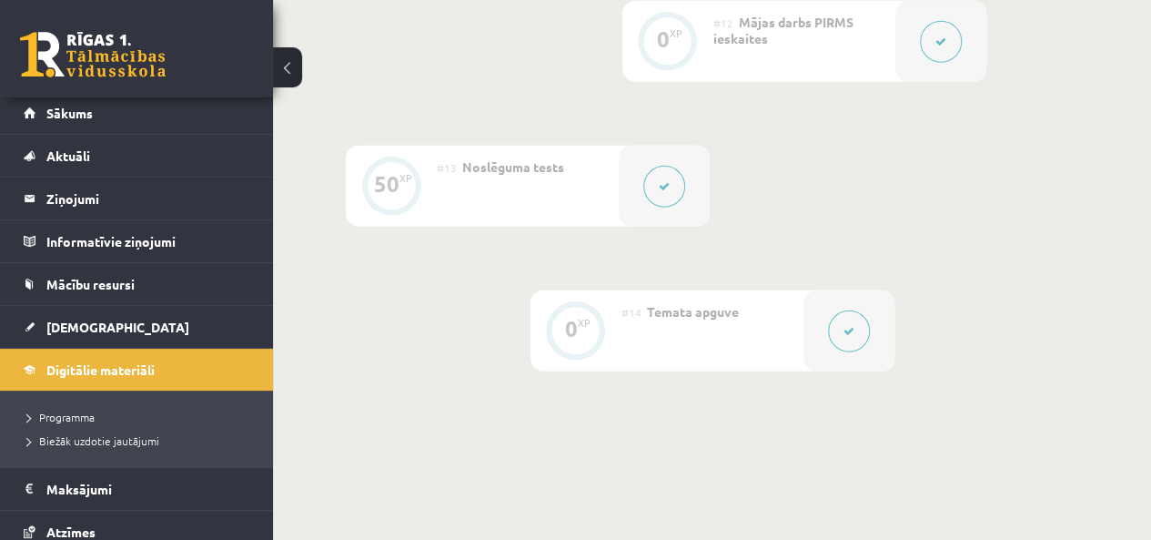
scroll to position [0, 0]
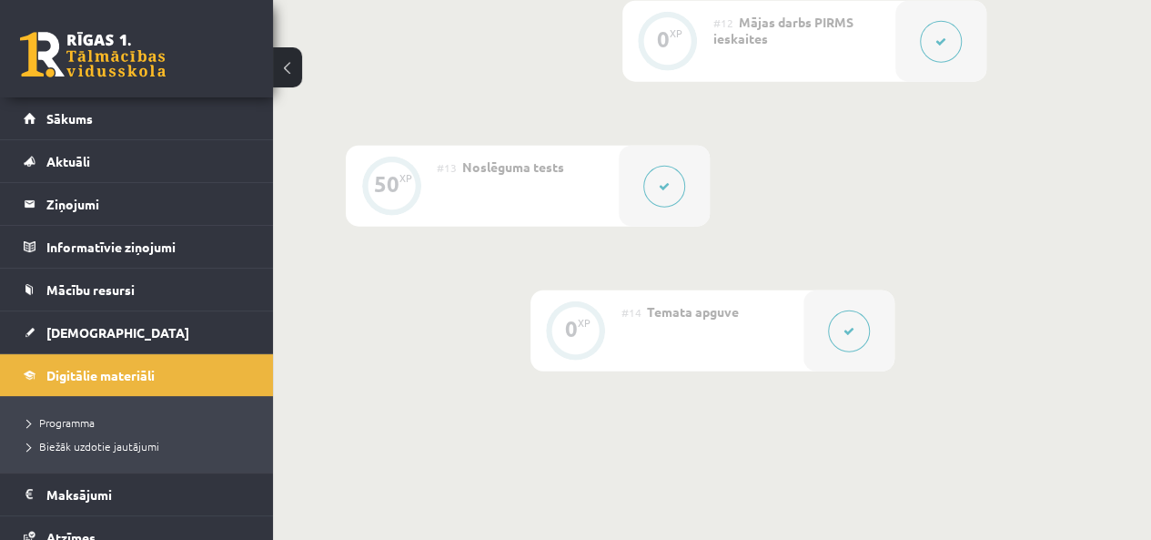
click at [81, 103] on link "Sākums" at bounding box center [137, 118] width 227 height 42
